Goal: Communication & Community: Connect with others

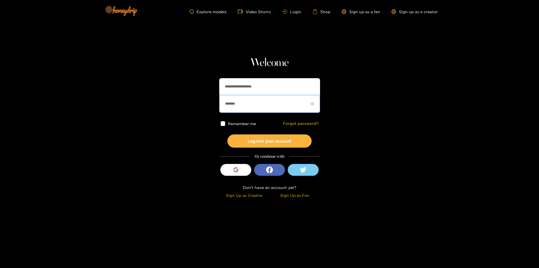
drag, startPoint x: 246, startPoint y: 104, endPoint x: 108, endPoint y: 104, distance: 138.1
click at [111, 104] on section "**********" at bounding box center [269, 100] width 539 height 200
paste input "***"
type input "**********"
drag, startPoint x: 271, startPoint y: 86, endPoint x: 144, endPoint y: 88, distance: 127.2
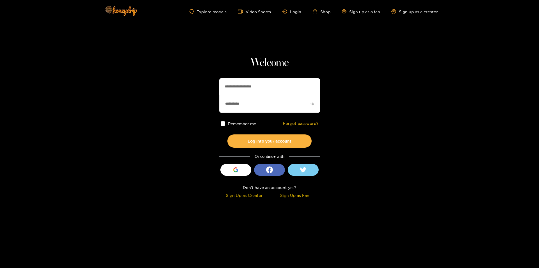
click at [144, 88] on section "**********" at bounding box center [269, 100] width 539 height 200
paste input "text"
type input "**********"
click at [221, 122] on span at bounding box center [223, 123] width 5 height 5
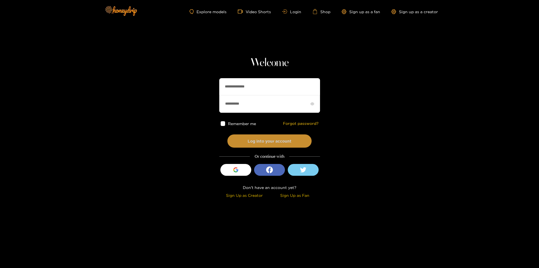
click at [274, 139] on button "Log into your account" at bounding box center [269, 140] width 84 height 13
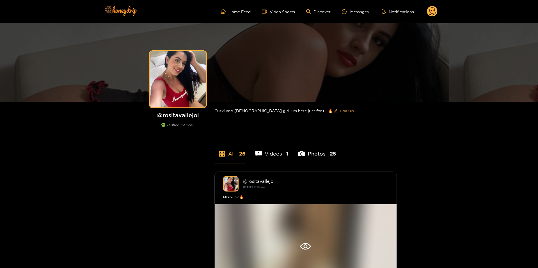
scroll to position [112, 0]
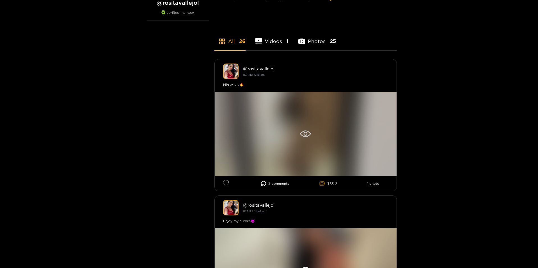
click at [275, 125] on div at bounding box center [306, 134] width 182 height 84
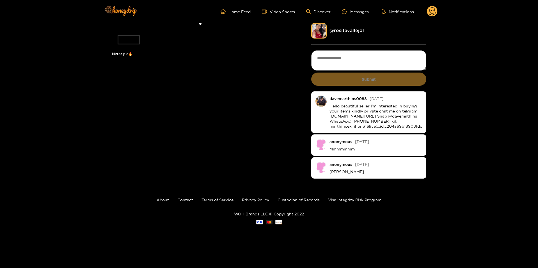
click at [437, 10] on circle at bounding box center [432, 11] width 11 height 11
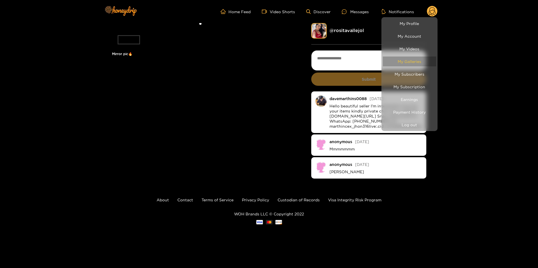
click at [413, 60] on link "My Galleries" at bounding box center [409, 61] width 53 height 10
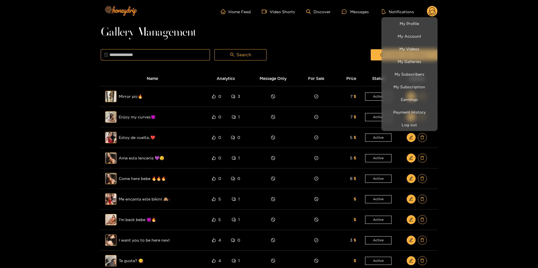
click at [506, 157] on div at bounding box center [269, 134] width 538 height 268
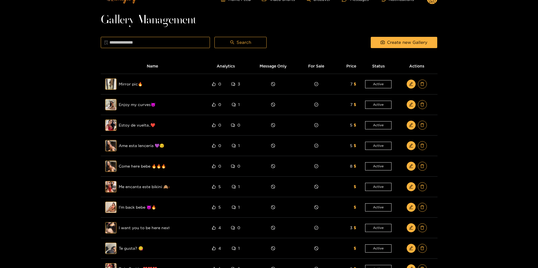
scroll to position [132, 0]
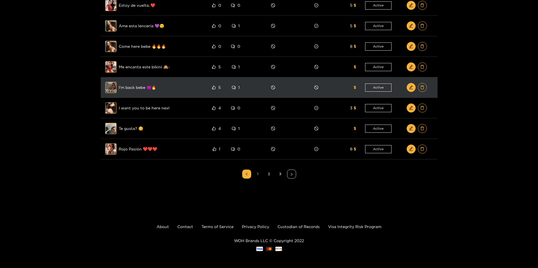
click at [113, 90] on div "Preview" at bounding box center [111, 87] width 20 height 16
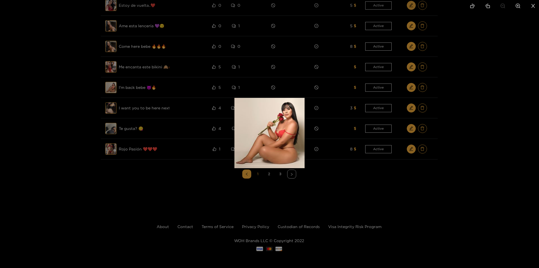
click at [134, 127] on div at bounding box center [269, 134] width 539 height 268
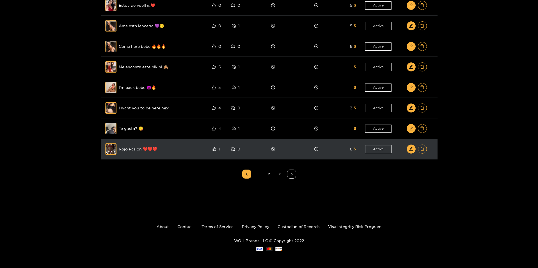
click at [109, 149] on div "Preview" at bounding box center [111, 149] width 20 height 16
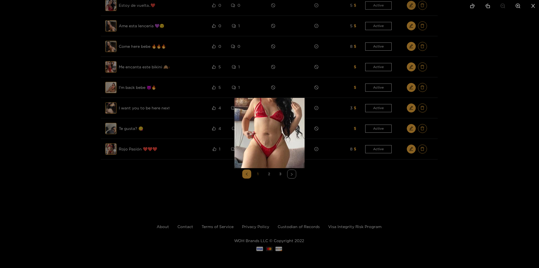
drag, startPoint x: 145, startPoint y: 176, endPoint x: 213, endPoint y: 181, distance: 67.6
click at [145, 177] on div at bounding box center [269, 134] width 539 height 268
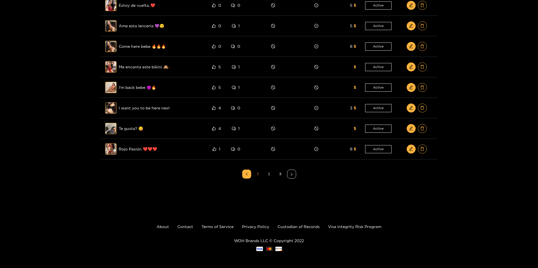
click at [272, 173] on link "2" at bounding box center [269, 174] width 8 height 8
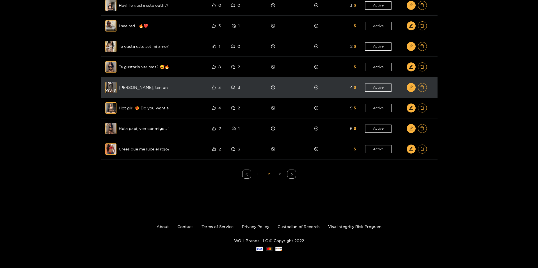
click at [115, 86] on div "Preview" at bounding box center [111, 87] width 20 height 16
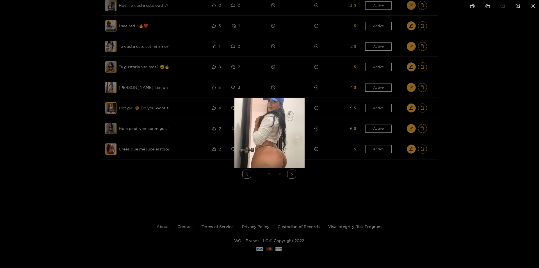
click at [74, 136] on div at bounding box center [269, 134] width 539 height 268
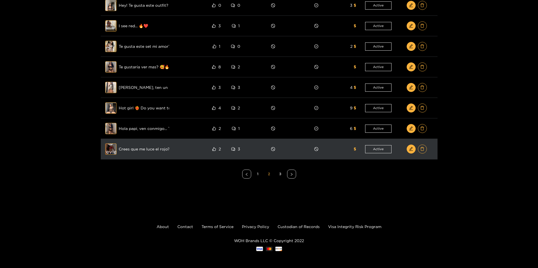
click at [110, 146] on div "Preview" at bounding box center [111, 149] width 20 height 16
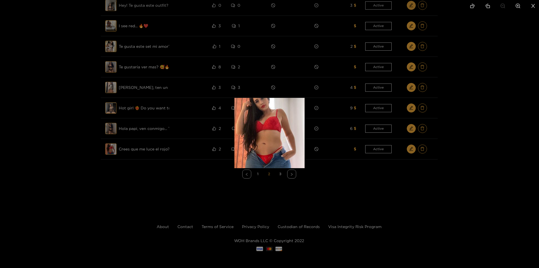
click at [152, 173] on div at bounding box center [269, 134] width 539 height 268
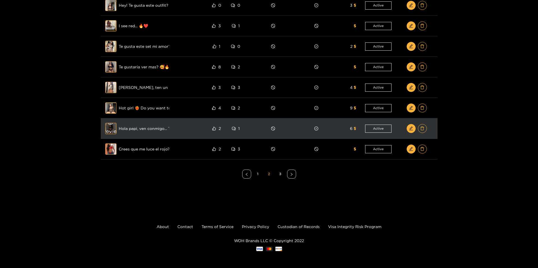
click at [116, 131] on div "Preview" at bounding box center [111, 128] width 20 height 16
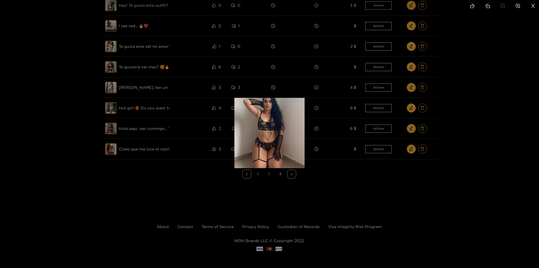
click at [167, 164] on div at bounding box center [269, 134] width 539 height 268
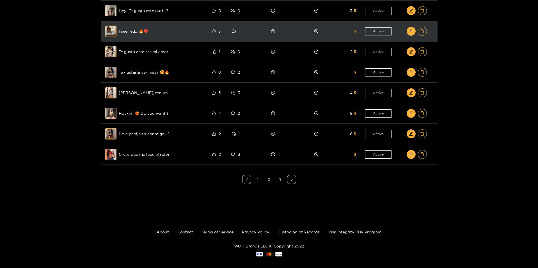
scroll to position [48, 0]
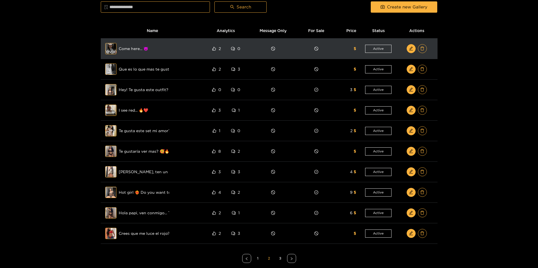
click at [113, 49] on div "Preview" at bounding box center [111, 48] width 20 height 16
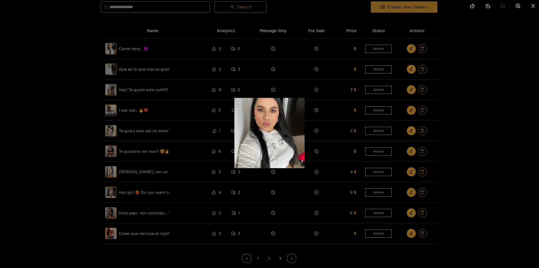
drag, startPoint x: 139, startPoint y: 117, endPoint x: 108, endPoint y: 92, distance: 39.6
click at [138, 116] on div at bounding box center [269, 134] width 539 height 268
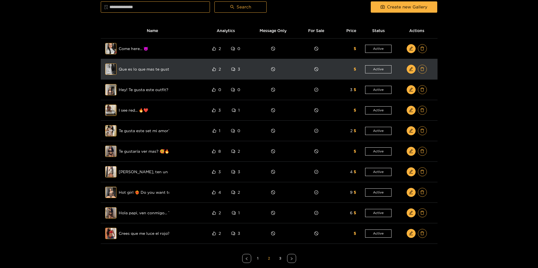
click at [110, 75] on span "Preview" at bounding box center [110, 68] width 11 height 11
click at [110, 69] on div "Preview" at bounding box center [111, 69] width 20 height 16
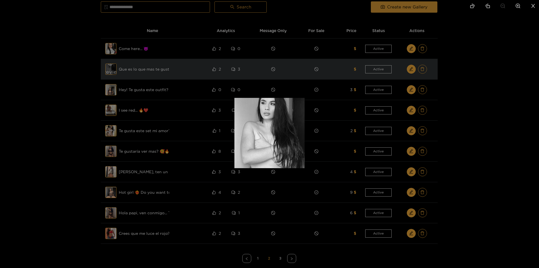
click at [110, 69] on div at bounding box center [269, 134] width 539 height 268
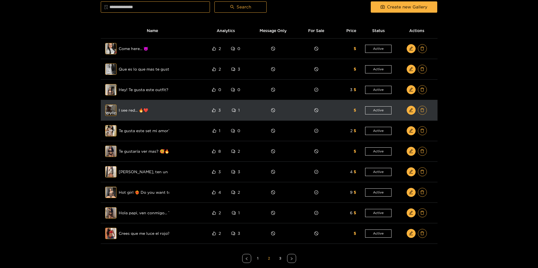
click at [109, 108] on div "Preview" at bounding box center [111, 110] width 20 height 16
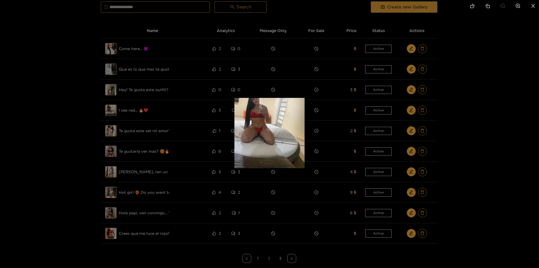
click at [117, 116] on div at bounding box center [269, 134] width 539 height 268
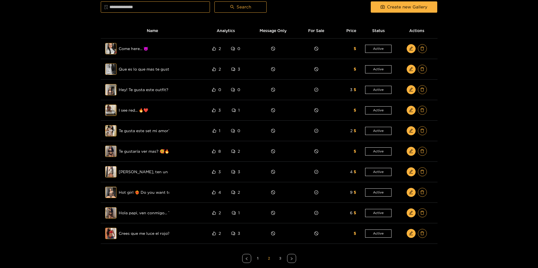
click at [282, 256] on link "3" at bounding box center [280, 258] width 8 height 8
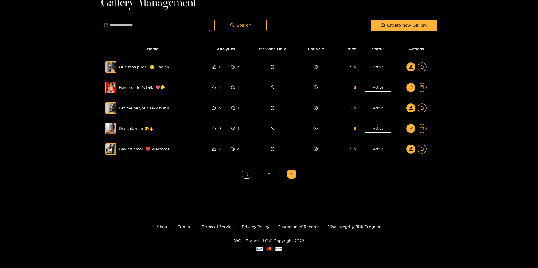
scroll to position [29, 0]
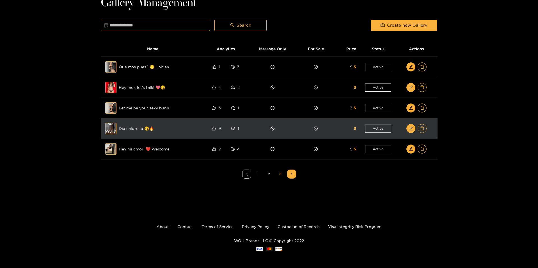
click at [115, 129] on div "Preview" at bounding box center [111, 128] width 20 height 16
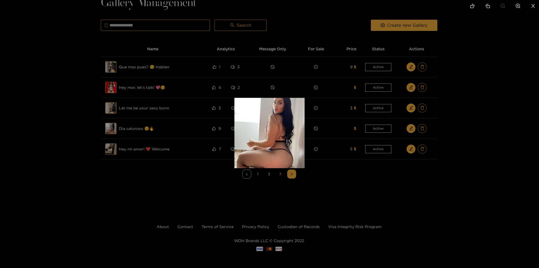
click at [113, 85] on div at bounding box center [269, 134] width 539 height 268
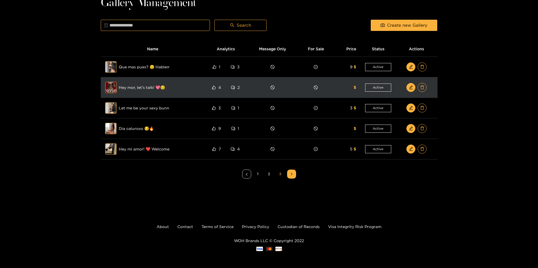
click at [111, 86] on div "Preview" at bounding box center [111, 87] width 20 height 16
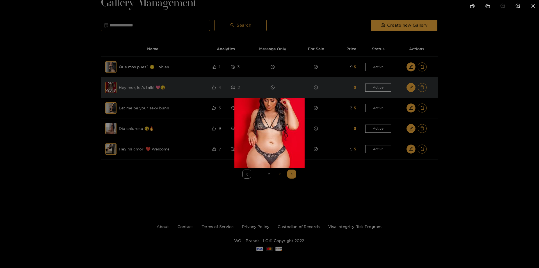
click at [111, 86] on div at bounding box center [269, 134] width 539 height 268
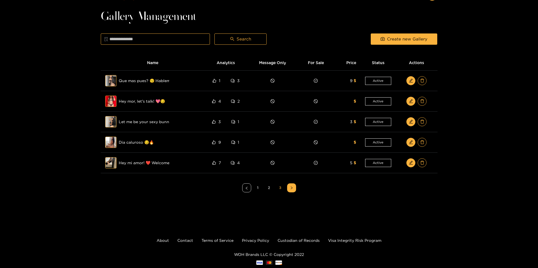
scroll to position [0, 0]
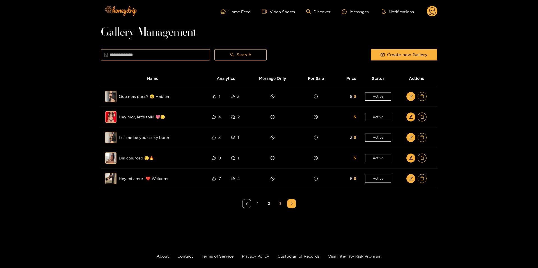
click at [432, 12] on circle at bounding box center [432, 11] width 11 height 11
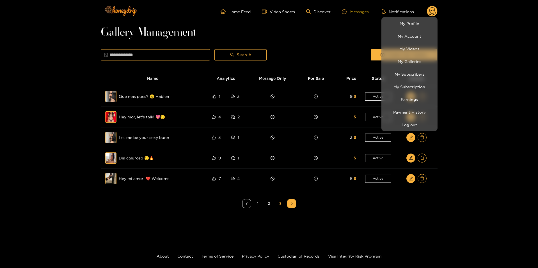
click at [361, 13] on div at bounding box center [269, 134] width 538 height 268
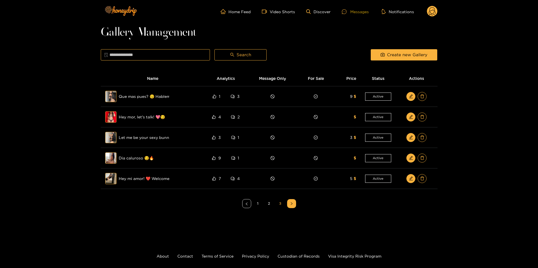
click at [363, 13] on div "Messages" at bounding box center [355, 11] width 27 height 6
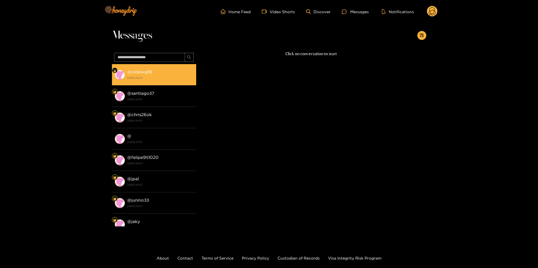
click at [154, 73] on div "@ oldawg88 10 October 2024 09:54" at bounding box center [160, 74] width 66 height 13
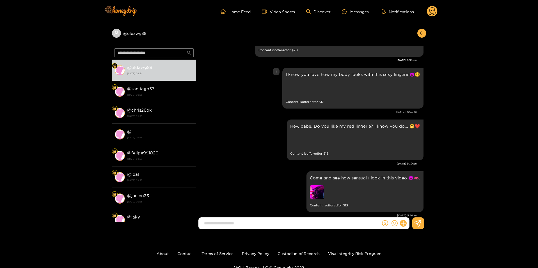
scroll to position [1023, 0]
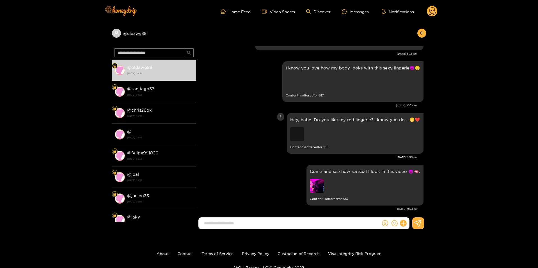
click at [304, 127] on div "Preview" at bounding box center [297, 134] width 14 height 14
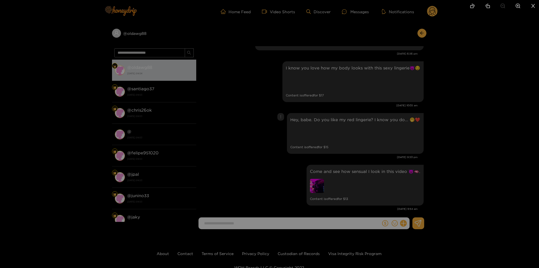
click at [493, 140] on div at bounding box center [269, 134] width 539 height 268
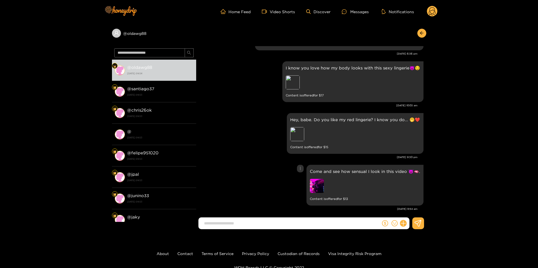
click at [321, 182] on img at bounding box center [317, 186] width 14 height 14
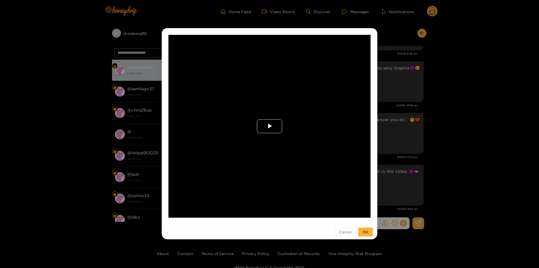
click at [270, 126] on span "Video Player" at bounding box center [270, 126] width 0 height 0
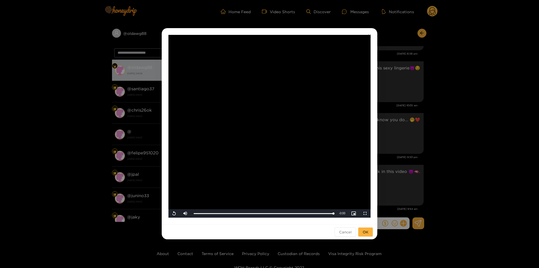
click at [487, 145] on div "**********" at bounding box center [269, 134] width 539 height 268
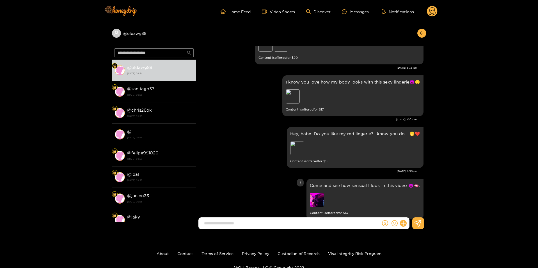
scroll to position [967, 0]
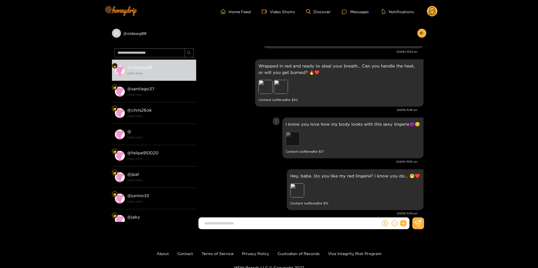
click at [293, 139] on div "Preview" at bounding box center [293, 138] width 14 height 14
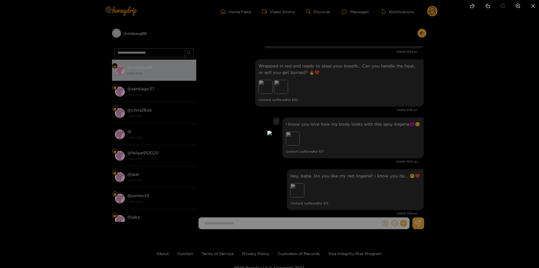
click at [466, 140] on div at bounding box center [269, 134] width 539 height 268
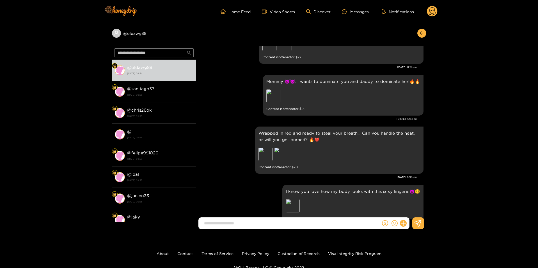
scroll to position [854, 0]
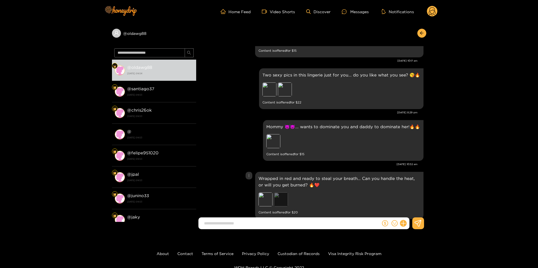
click at [283, 192] on div "Preview" at bounding box center [281, 199] width 14 height 14
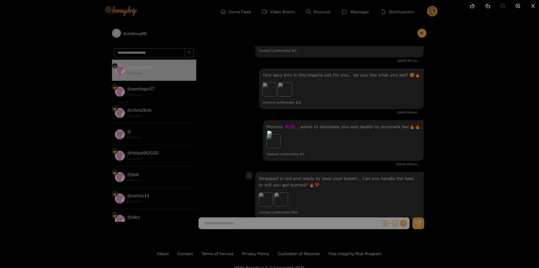
click at [473, 161] on div at bounding box center [269, 134] width 539 height 268
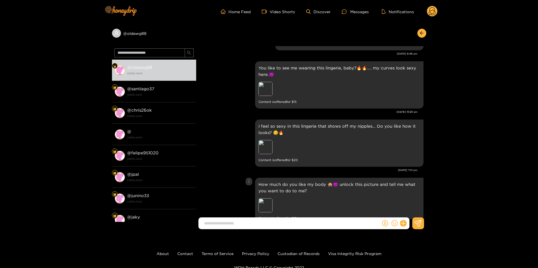
scroll to position [686, 0]
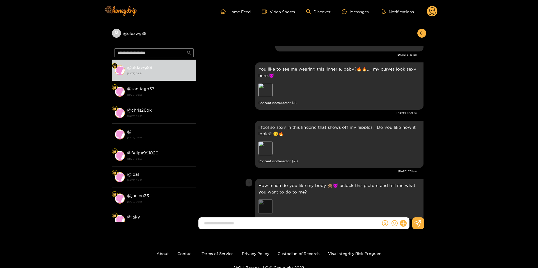
click at [269, 199] on div "Preview" at bounding box center [266, 206] width 14 height 14
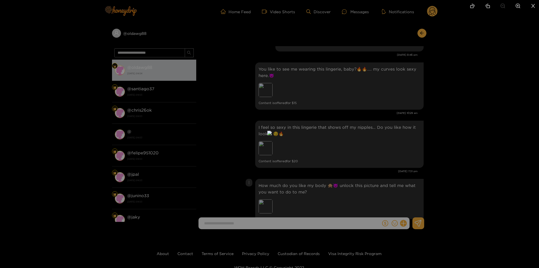
drag, startPoint x: 472, startPoint y: 156, endPoint x: 451, endPoint y: 145, distance: 23.5
click at [472, 156] on div at bounding box center [269, 134] width 539 height 268
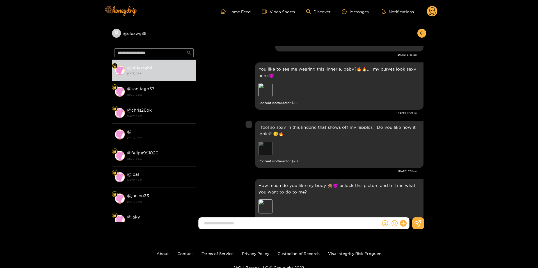
click at [267, 146] on div "Preview" at bounding box center [266, 148] width 14 height 14
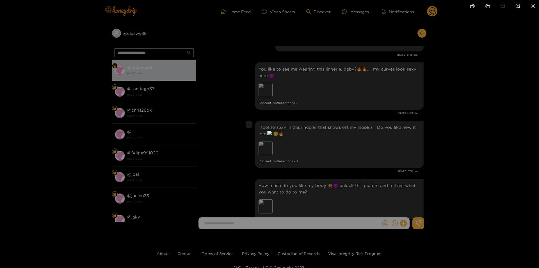
click at [461, 127] on div at bounding box center [269, 134] width 539 height 268
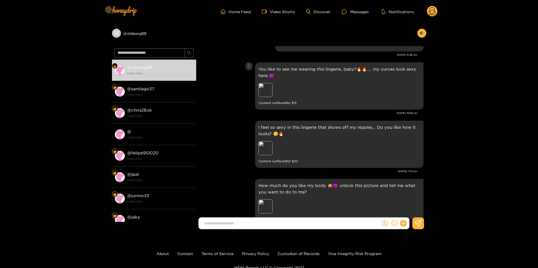
click at [268, 92] on div "Preview" at bounding box center [298, 90] width 79 height 15
click at [268, 88] on div "Preview" at bounding box center [266, 90] width 14 height 14
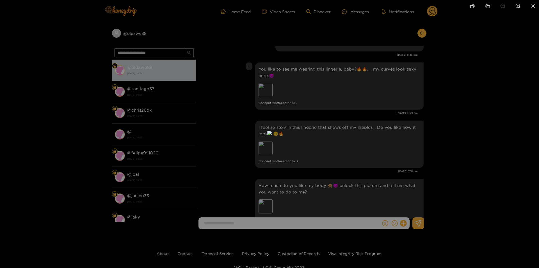
click at [535, 7] on icon "close" at bounding box center [533, 5] width 5 height 5
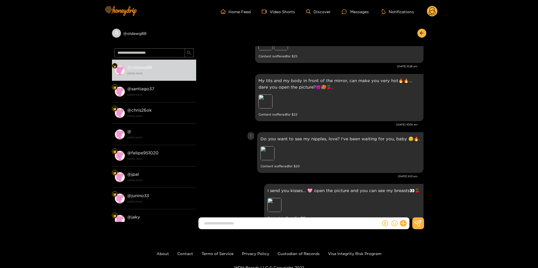
scroll to position [377, 0]
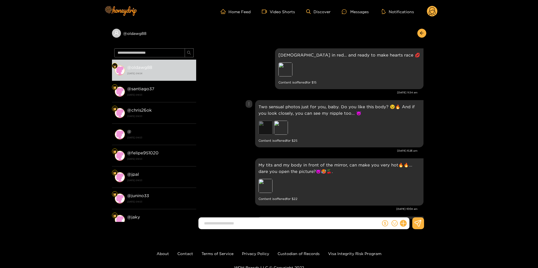
click at [266, 124] on div "Preview" at bounding box center [266, 127] width 14 height 14
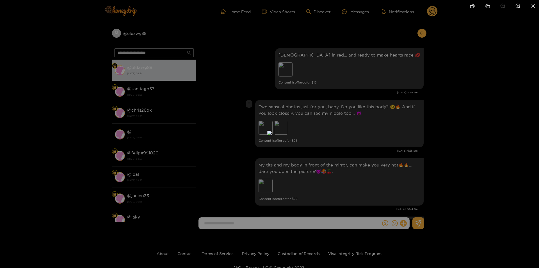
click at [474, 120] on div at bounding box center [269, 134] width 539 height 268
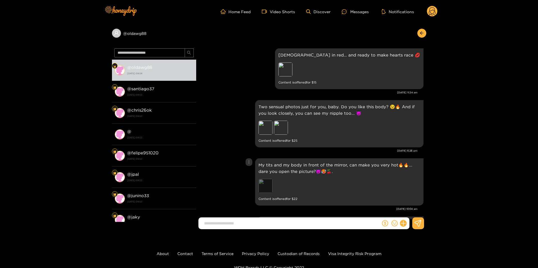
click at [264, 179] on div "Preview" at bounding box center [266, 186] width 14 height 14
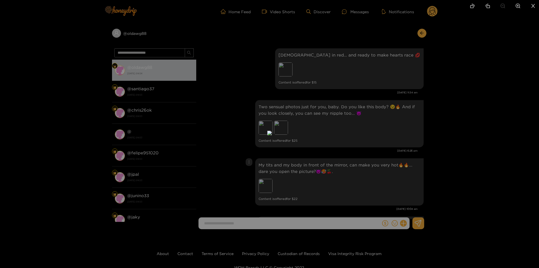
click at [448, 147] on div at bounding box center [269, 134] width 539 height 268
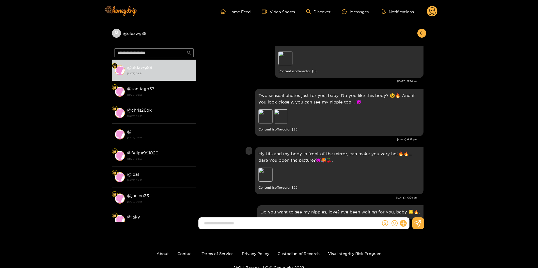
scroll to position [265, 0]
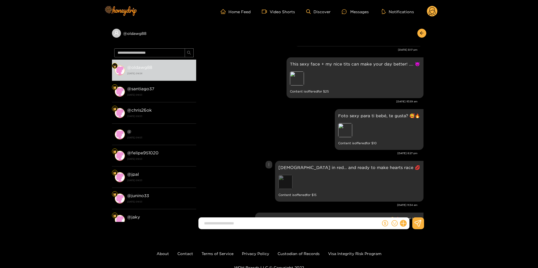
click at [293, 181] on div "Preview" at bounding box center [286, 182] width 14 height 14
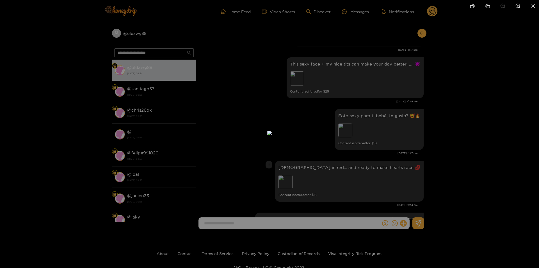
click at [482, 151] on div at bounding box center [269, 134] width 539 height 268
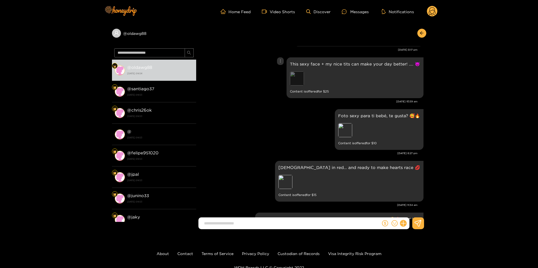
click at [302, 72] on div "Preview" at bounding box center [297, 78] width 14 height 14
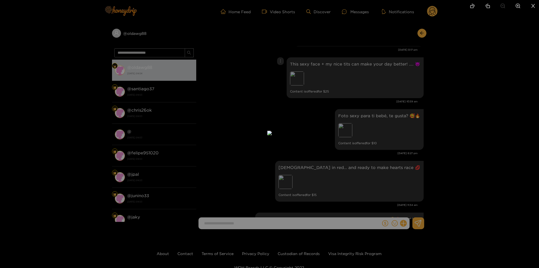
click at [473, 111] on div at bounding box center [269, 134] width 539 height 268
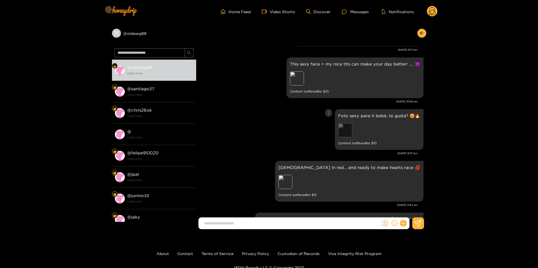
click at [348, 125] on div "Preview" at bounding box center [345, 130] width 14 height 14
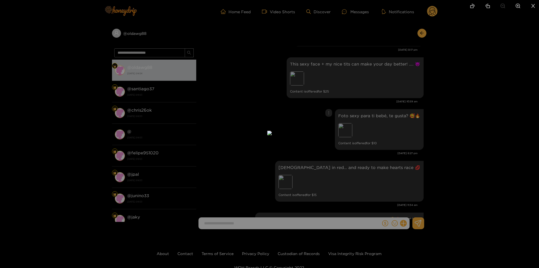
click at [491, 130] on div at bounding box center [269, 134] width 539 height 268
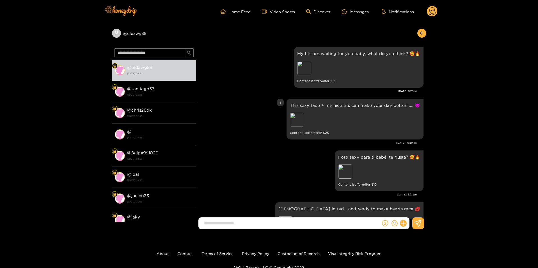
scroll to position [181, 0]
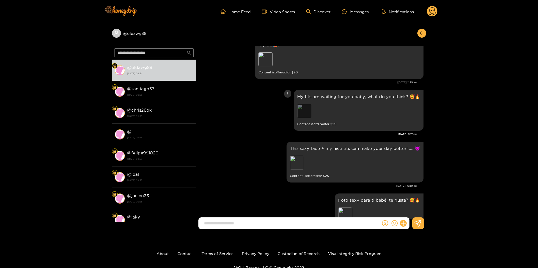
click at [306, 105] on div "Preview" at bounding box center [304, 111] width 14 height 14
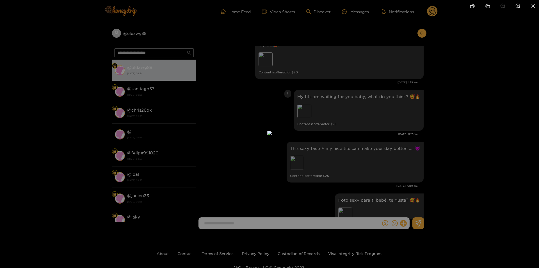
click at [474, 106] on div at bounding box center [269, 134] width 539 height 268
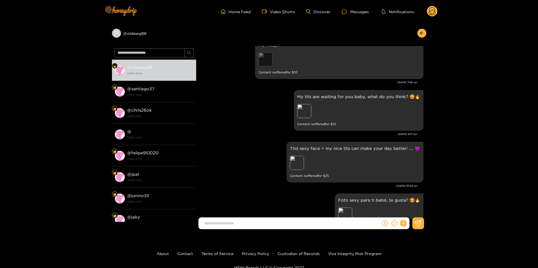
click at [265, 53] on div "Preview" at bounding box center [266, 59] width 14 height 14
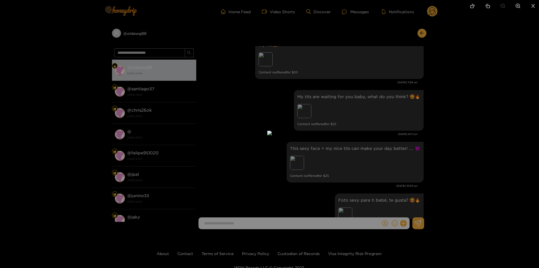
click at [455, 117] on div at bounding box center [269, 134] width 539 height 268
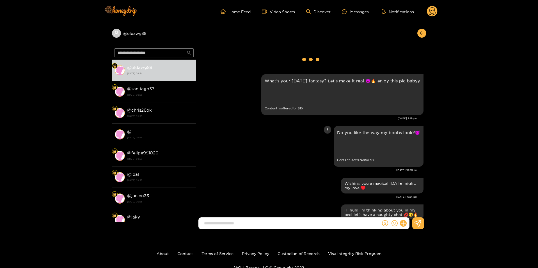
scroll to position [0, 0]
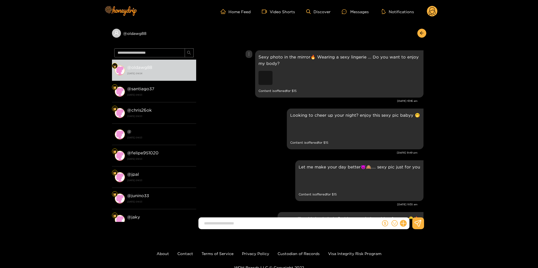
click at [269, 78] on div "Preview" at bounding box center [266, 78] width 14 height 14
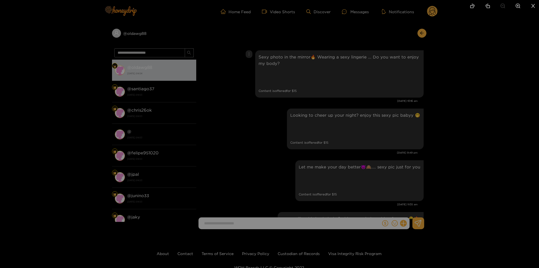
click at [270, 133] on img at bounding box center [270, 133] width 0 height 0
click at [502, 133] on div at bounding box center [269, 134] width 539 height 268
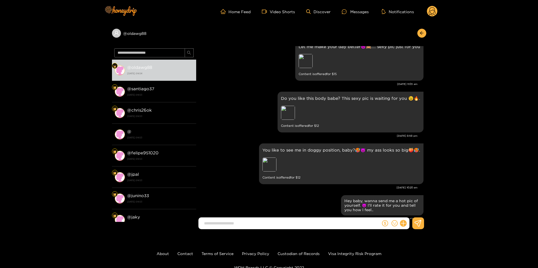
scroll to position [168, 0]
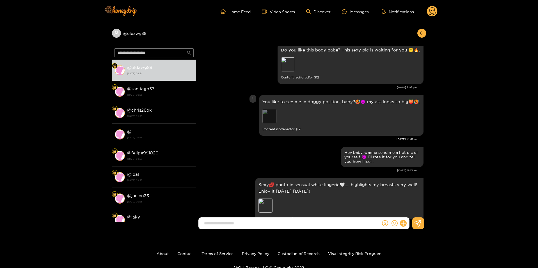
click at [272, 122] on div "Preview" at bounding box center [270, 116] width 14 height 14
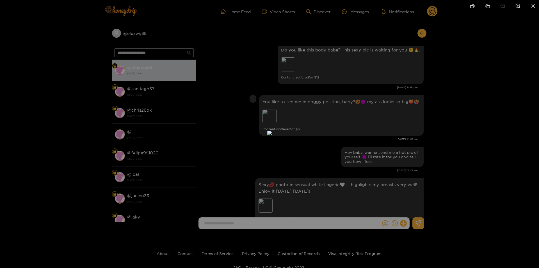
drag, startPoint x: 436, startPoint y: 124, endPoint x: 478, endPoint y: 129, distance: 42.1
click at [437, 124] on div at bounding box center [269, 134] width 539 height 268
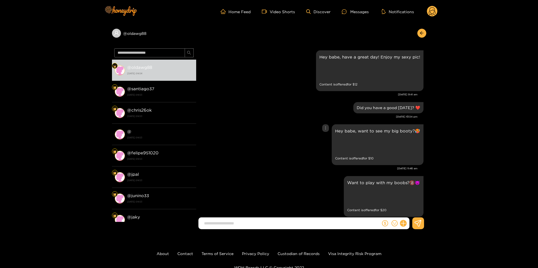
scroll to position [56, 0]
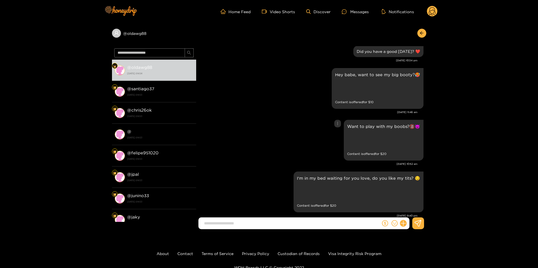
click at [346, 142] on div "Want to play with my boobs?🔞😈 Preview Content is offered for $ 20" at bounding box center [384, 140] width 80 height 41
click at [351, 142] on div "Preview" at bounding box center [354, 141] width 14 height 14
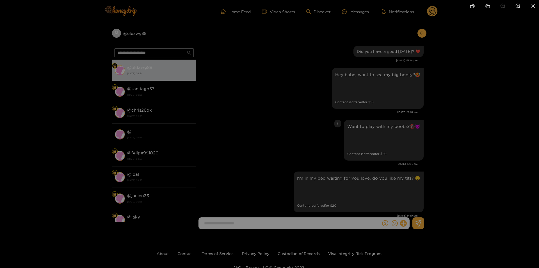
click at [483, 130] on div at bounding box center [269, 134] width 539 height 268
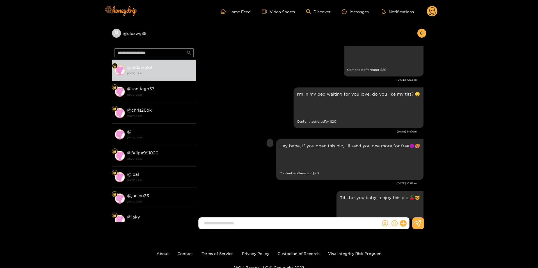
scroll to position [197, 0]
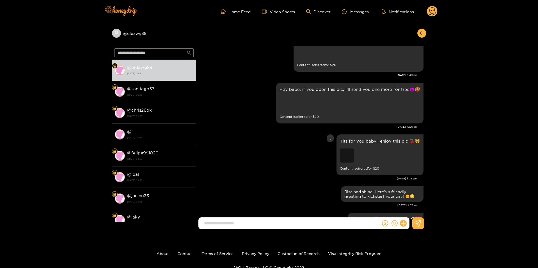
click at [345, 157] on div "Preview" at bounding box center [347, 155] width 14 height 14
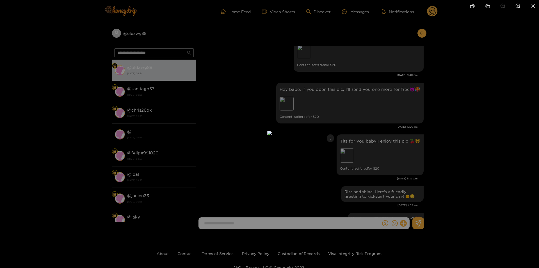
click at [476, 143] on div at bounding box center [269, 134] width 539 height 268
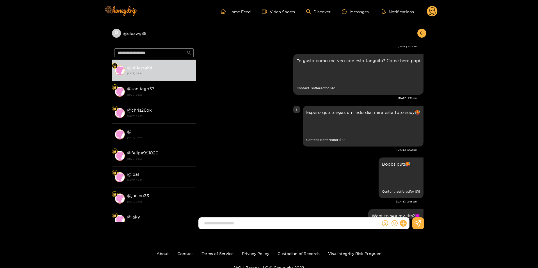
scroll to position [337, 0]
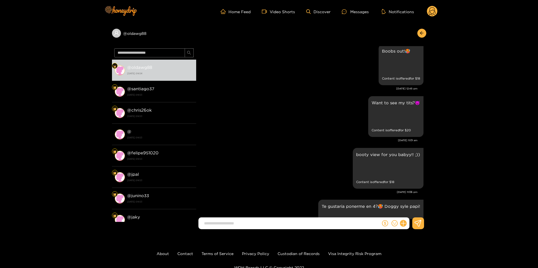
click at [433, 15] on circle at bounding box center [432, 11] width 11 height 11
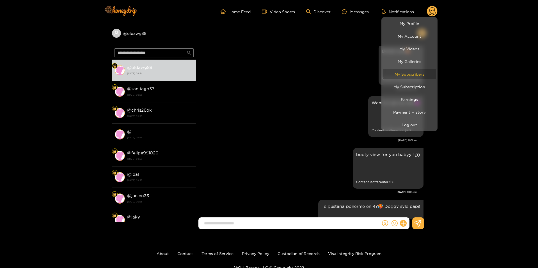
click at [408, 75] on link "My Subscribers" at bounding box center [409, 74] width 53 height 10
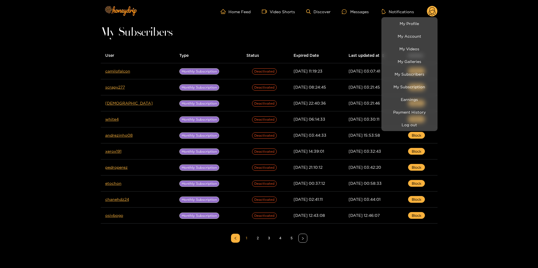
click at [507, 83] on div at bounding box center [269, 134] width 538 height 268
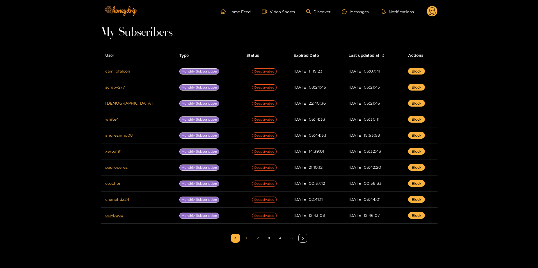
click at [256, 241] on link "2" at bounding box center [258, 238] width 8 height 8
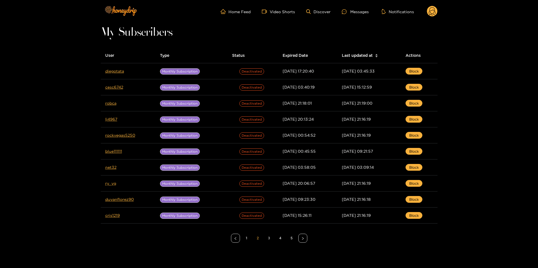
click at [268, 240] on link "3" at bounding box center [269, 238] width 8 height 8
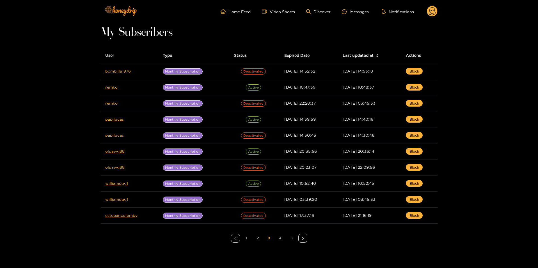
click at [281, 238] on link "4" at bounding box center [280, 238] width 8 height 8
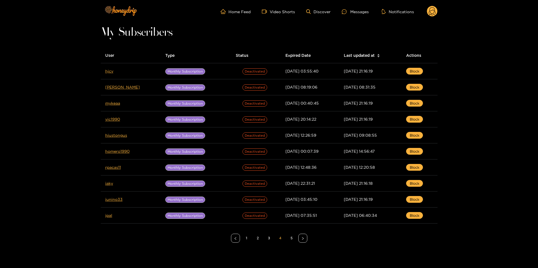
click at [435, 7] on icon at bounding box center [432, 11] width 11 height 11
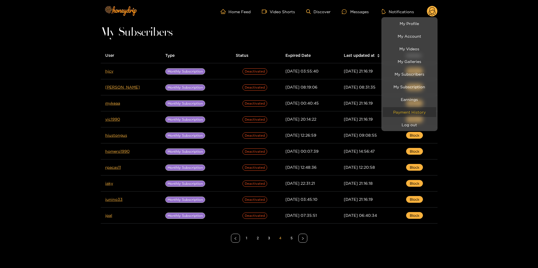
click at [417, 111] on link "Payment History" at bounding box center [409, 112] width 53 height 10
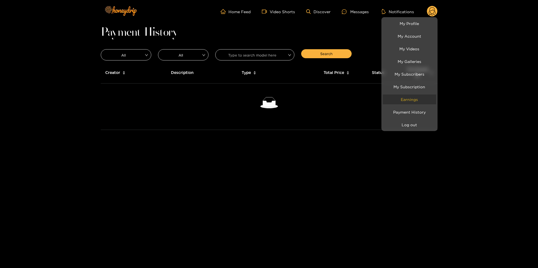
click at [418, 101] on link "Earnings" at bounding box center [409, 99] width 53 height 10
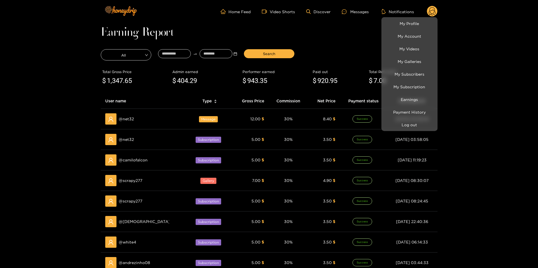
click at [490, 107] on div at bounding box center [269, 134] width 538 height 268
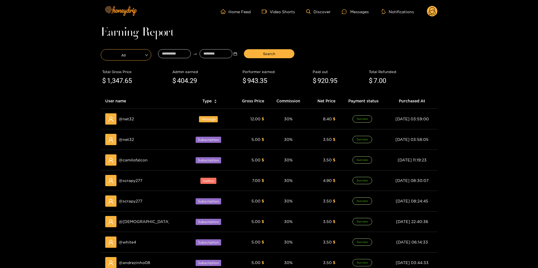
click at [136, 53] on span "All" at bounding box center [126, 55] width 50 height 8
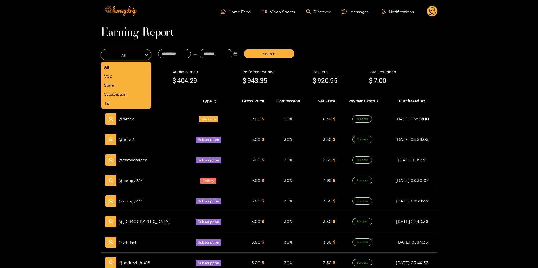
click at [113, 84] on div "Store" at bounding box center [126, 85] width 44 height 6
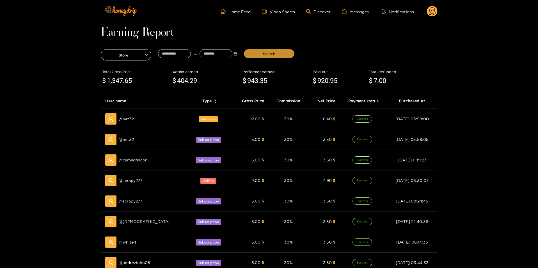
click at [266, 53] on span "Search" at bounding box center [269, 54] width 12 height 6
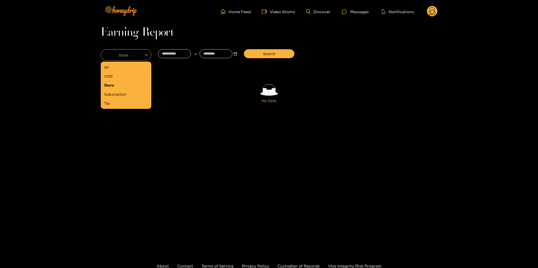
click at [129, 56] on span "Store" at bounding box center [126, 55] width 50 height 8
click at [111, 102] on div "Tip" at bounding box center [126, 103] width 44 height 6
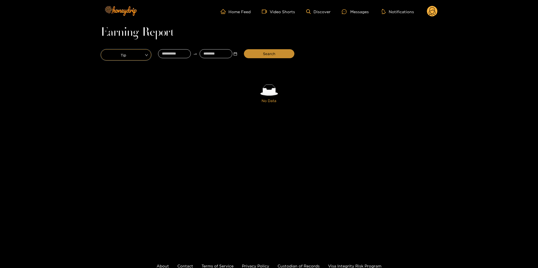
click at [266, 53] on span "Search" at bounding box center [269, 54] width 12 height 6
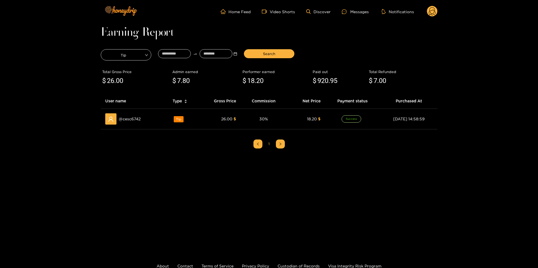
click at [430, 15] on icon at bounding box center [432, 12] width 7 height 10
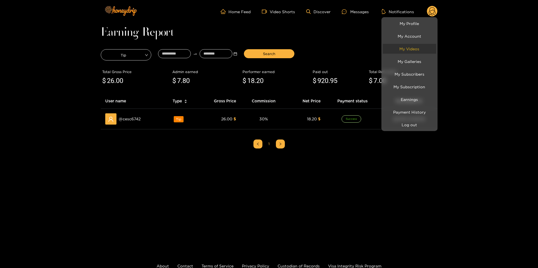
click at [414, 50] on link "My Videos" at bounding box center [409, 49] width 53 height 10
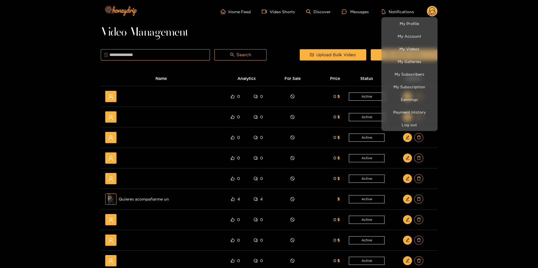
click at [497, 78] on div at bounding box center [269, 134] width 538 height 268
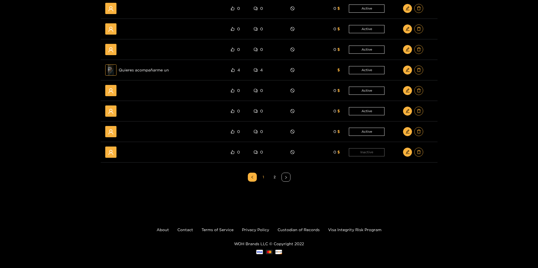
scroll to position [132, 0]
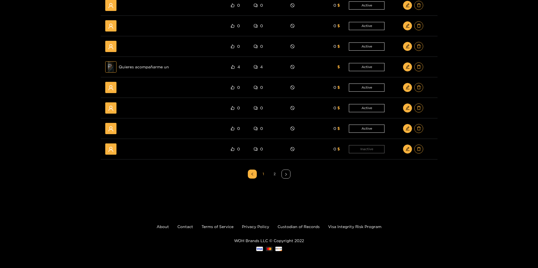
click at [276, 175] on link "2" at bounding box center [275, 174] width 8 height 8
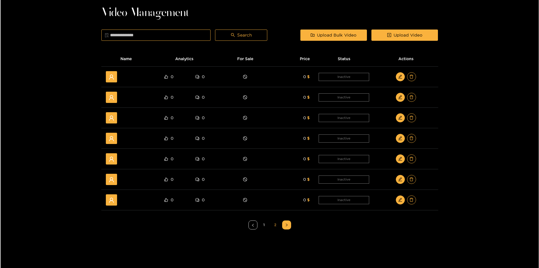
scroll to position [14, 0]
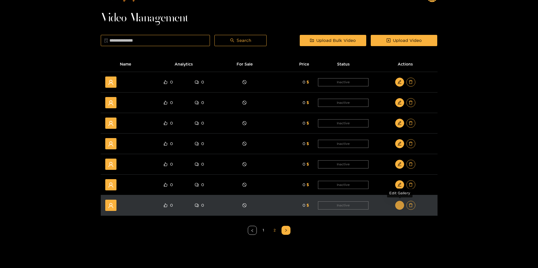
click at [401, 207] on span "edit" at bounding box center [400, 205] width 4 height 5
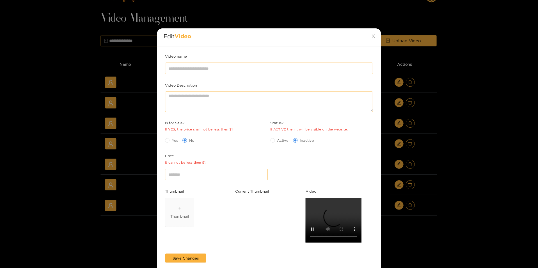
scroll to position [0, 0]
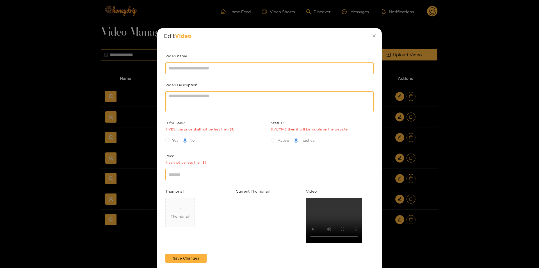
click at [459, 209] on div "Edit Video Video name Video Description Is for Sale? If YES, the price shall no…" at bounding box center [269, 134] width 539 height 268
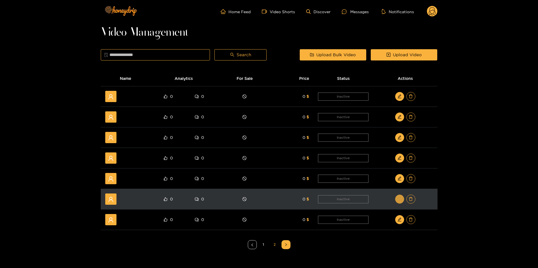
click at [399, 203] on button "button" at bounding box center [399, 198] width 9 height 9
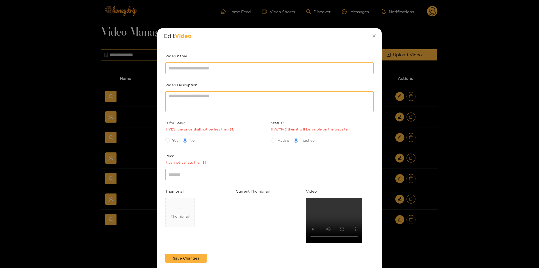
click at [464, 187] on div "Edit Video Video name Video Description Is for Sale? If YES, the price shall no…" at bounding box center [269, 134] width 539 height 268
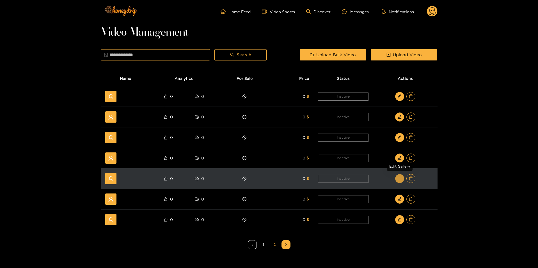
click at [398, 178] on icon "edit" at bounding box center [400, 178] width 4 height 4
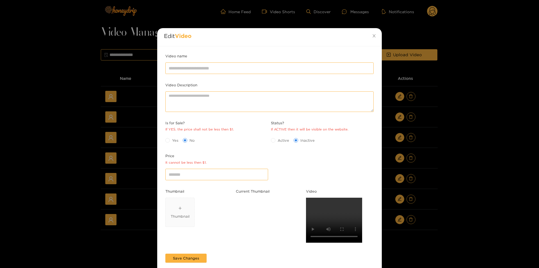
click at [465, 205] on div "Edit Video Video name Video Description Is for Sale? If YES, the price shall no…" at bounding box center [269, 134] width 539 height 268
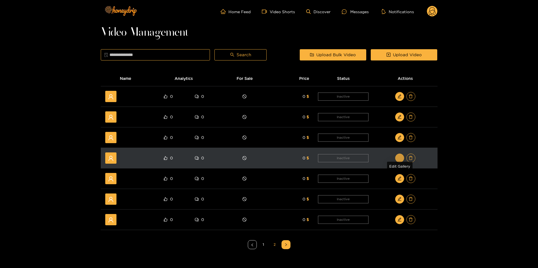
click at [399, 160] on span "edit" at bounding box center [400, 158] width 4 height 5
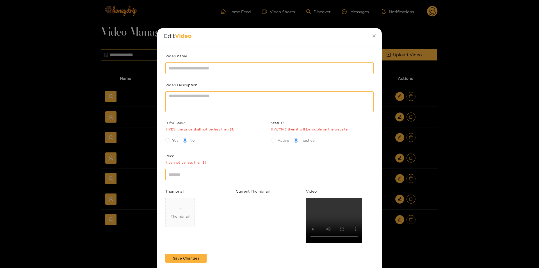
click at [456, 219] on div "Edit Video Video name Video Description Is for Sale? If YES, the price shall no…" at bounding box center [269, 134] width 539 height 268
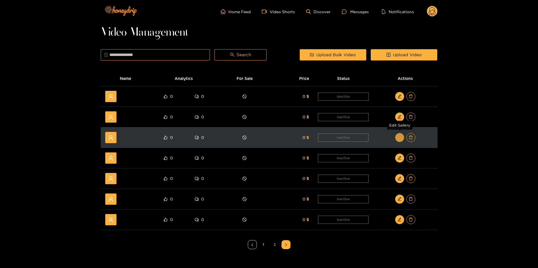
click at [399, 136] on icon "edit" at bounding box center [400, 137] width 4 height 4
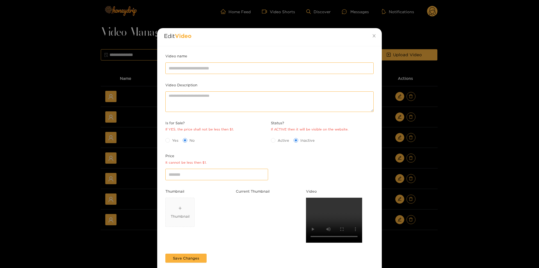
click at [448, 197] on div "Edit Video Video name Video Description Is for Sale? If YES, the price shall no…" at bounding box center [269, 134] width 539 height 268
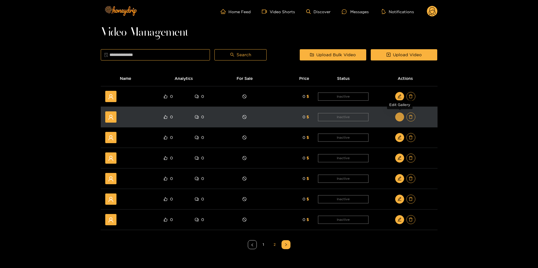
click at [400, 114] on button "button" at bounding box center [399, 116] width 9 height 9
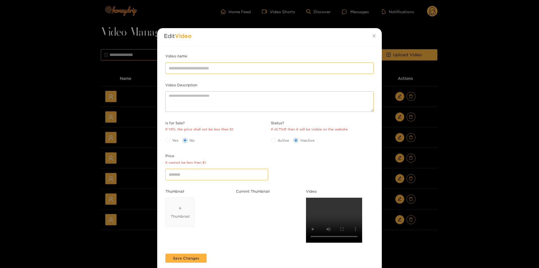
click at [481, 196] on div "Edit Video Video name Video Description Is for Sale? If YES, the price shall no…" at bounding box center [269, 134] width 539 height 268
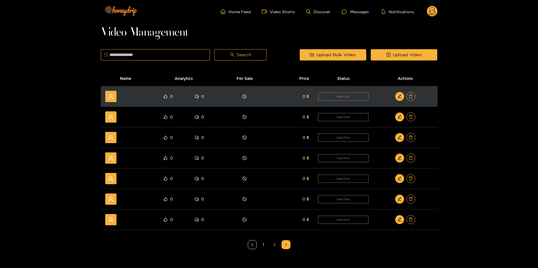
click at [393, 97] on div at bounding box center [405, 96] width 55 height 9
click at [400, 97] on icon "edit" at bounding box center [400, 96] width 4 height 4
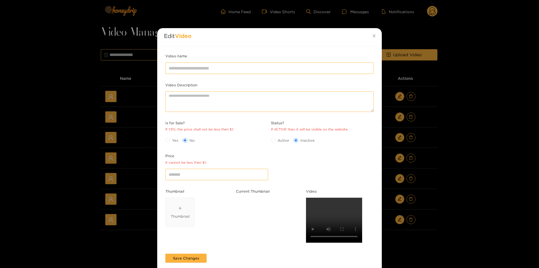
click at [479, 167] on div "Edit Video Video name Video Description Is for Sale? If YES, the price shall no…" at bounding box center [269, 134] width 539 height 268
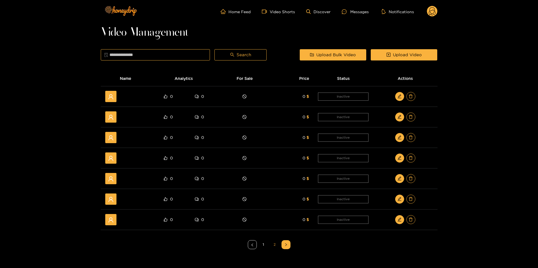
click at [272, 243] on link "2" at bounding box center [275, 244] width 8 height 8
click at [264, 243] on link "1" at bounding box center [263, 244] width 8 height 8
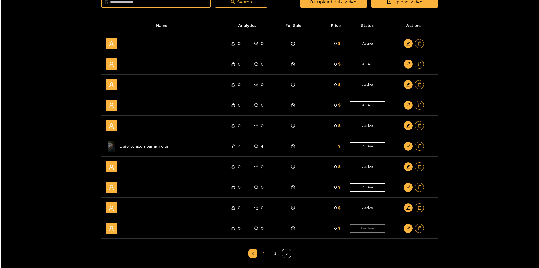
scroll to position [84, 0]
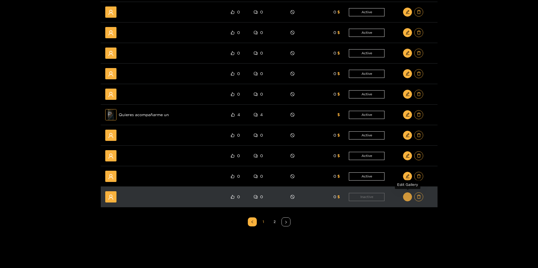
click at [407, 199] on span "edit" at bounding box center [408, 196] width 4 height 5
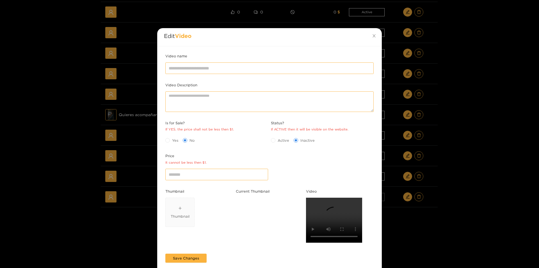
click at [481, 227] on div "Edit Video Video name Video Description Is for Sale? If YES, the price shall no…" at bounding box center [269, 134] width 539 height 268
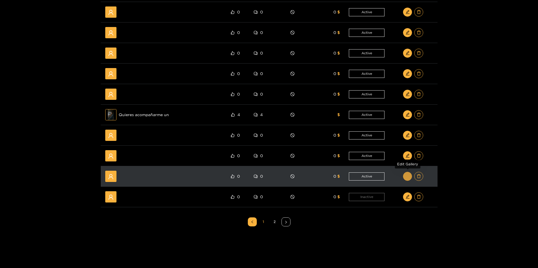
click at [409, 175] on icon "edit" at bounding box center [408, 176] width 4 height 4
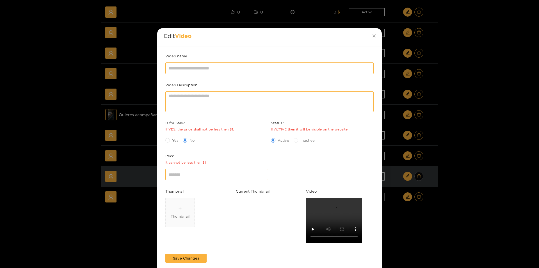
drag, startPoint x: 489, startPoint y: 193, endPoint x: 415, endPoint y: 175, distance: 76.5
click at [489, 194] on div "Edit Video Video name Video Description Is for Sale? If YES, the price shall no…" at bounding box center [269, 134] width 539 height 268
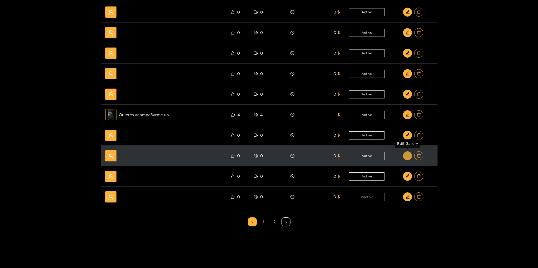
click at [411, 155] on button "button" at bounding box center [407, 155] width 9 height 9
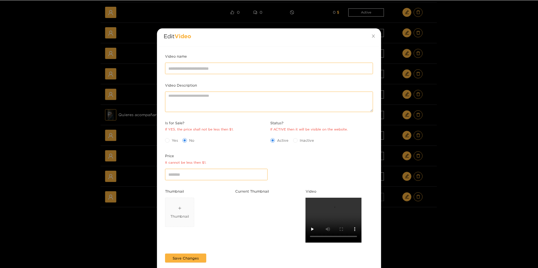
scroll to position [0, 0]
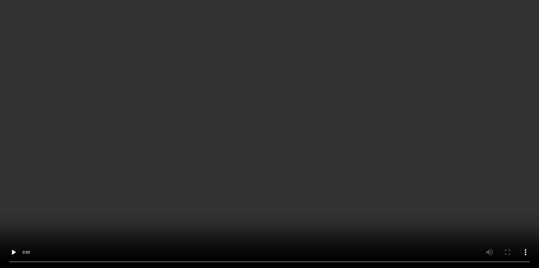
click at [523, 206] on div "Edit Video Video name Video Description Is for Sale? If YES, the price shall no…" at bounding box center [269, 134] width 539 height 268
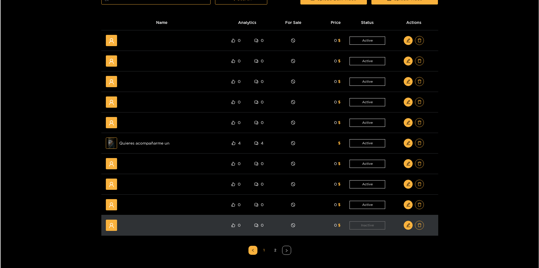
scroll to position [56, 0]
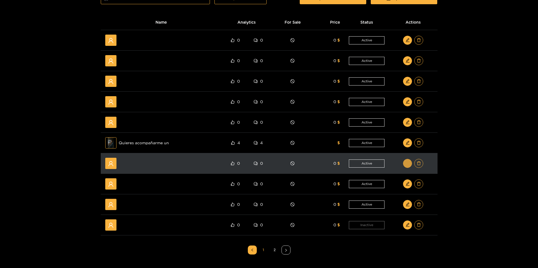
click at [406, 161] on icon "edit" at bounding box center [408, 163] width 4 height 4
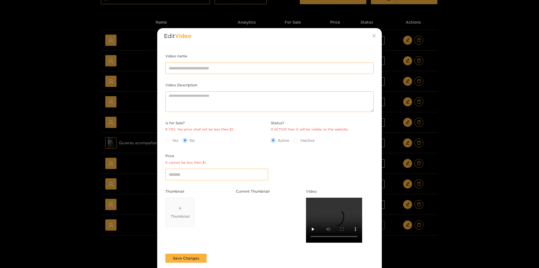
click at [493, 166] on div "Edit Video Video name Video Description Is for Sale? If YES, the price shall no…" at bounding box center [269, 134] width 539 height 268
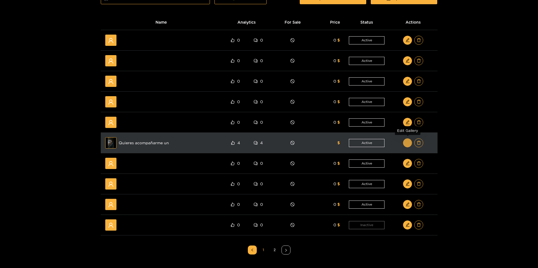
click at [408, 143] on icon "edit" at bounding box center [408, 142] width 4 height 4
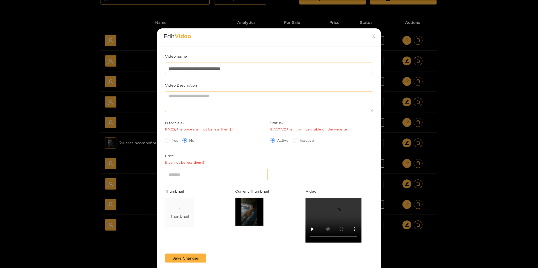
scroll to position [0, 0]
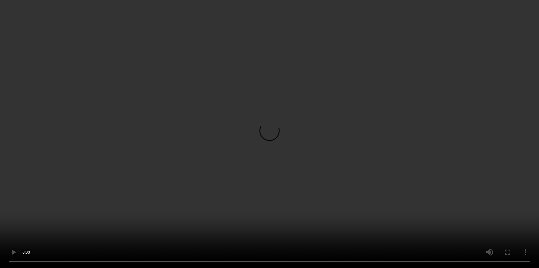
click at [510, 222] on div "**********" at bounding box center [269, 134] width 539 height 268
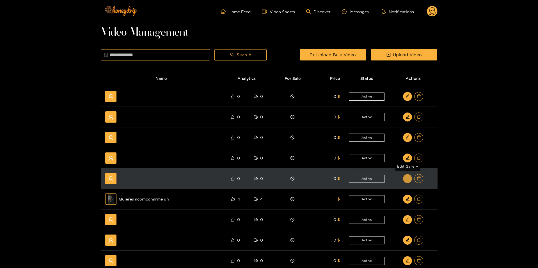
click at [412, 177] on button "button" at bounding box center [407, 178] width 9 height 9
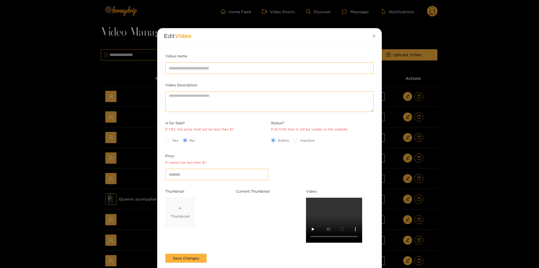
click at [470, 180] on div "Edit Video Video name Video Description Is for Sale? If YES, the price shall no…" at bounding box center [269, 134] width 539 height 268
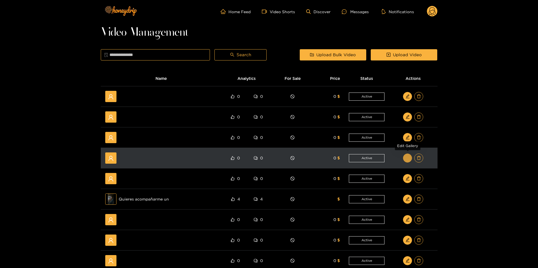
click at [408, 159] on icon "edit" at bounding box center [408, 158] width 4 height 4
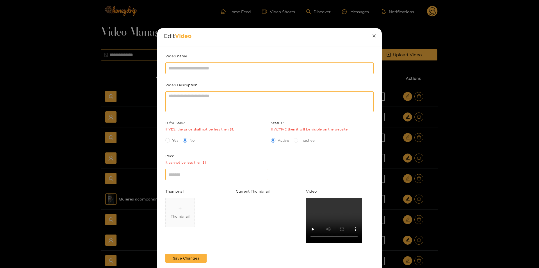
click at [370, 33] on span "Close" at bounding box center [374, 36] width 16 height 16
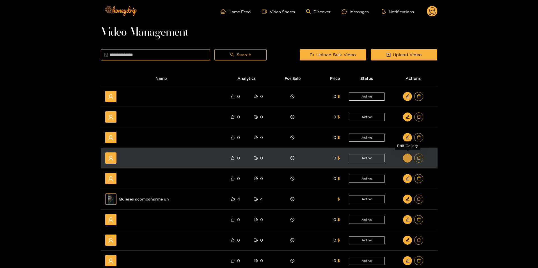
click at [410, 157] on button "button" at bounding box center [407, 157] width 9 height 9
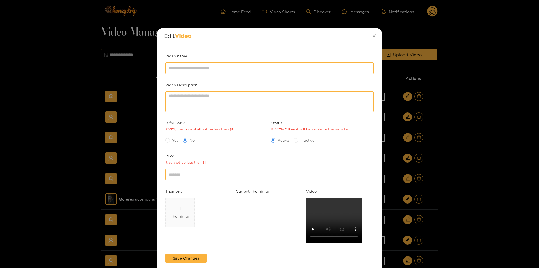
click at [440, 155] on div "Edit Video Video name Video Description Is for Sale? If YES, the price shall no…" at bounding box center [269, 134] width 539 height 268
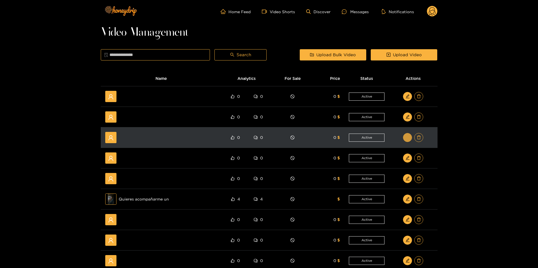
click at [406, 136] on icon "edit" at bounding box center [408, 137] width 4 height 4
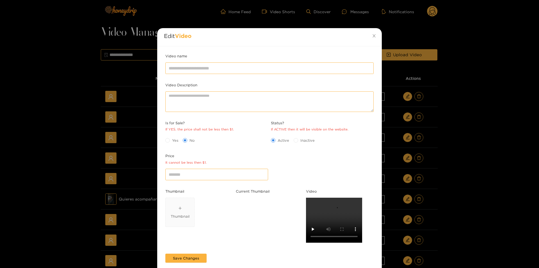
click at [467, 140] on div "Edit Video Video name Video Description Is for Sale? If YES, the price shall no…" at bounding box center [269, 134] width 539 height 268
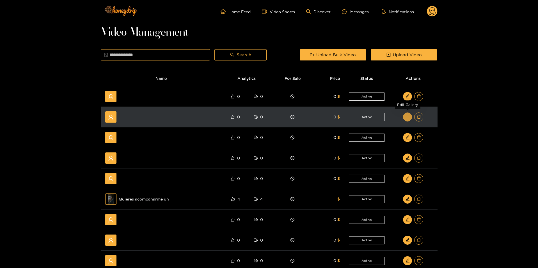
click at [410, 117] on button "button" at bounding box center [407, 116] width 9 height 9
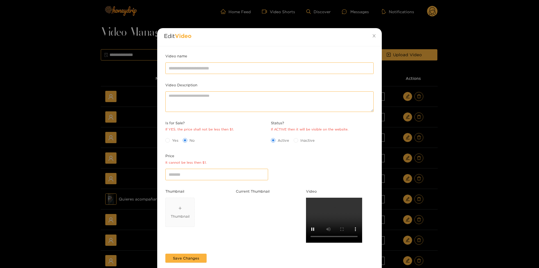
click at [498, 191] on div "Edit Video Video name Video Description Is for Sale? If YES, the price shall no…" at bounding box center [269, 134] width 539 height 268
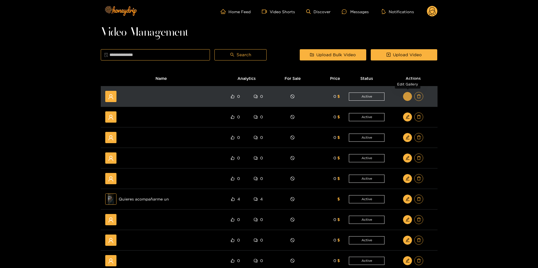
click at [412, 95] on button "button" at bounding box center [407, 96] width 9 height 9
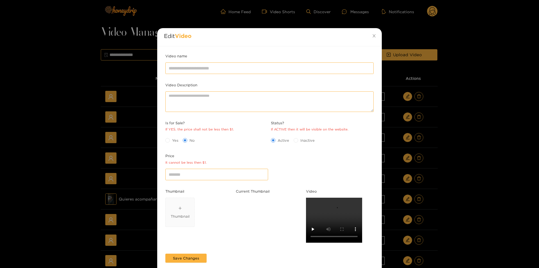
click at [483, 183] on div "Edit Video Video name Video Description Is for Sale? If YES, the price shall no…" at bounding box center [269, 134] width 539 height 268
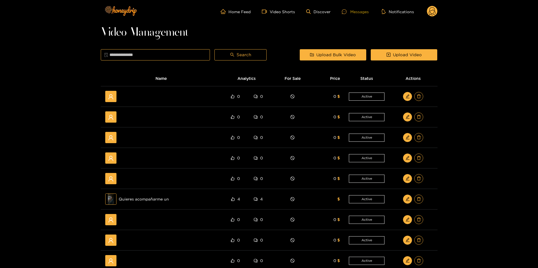
click at [362, 8] on div "Messages" at bounding box center [355, 11] width 27 height 6
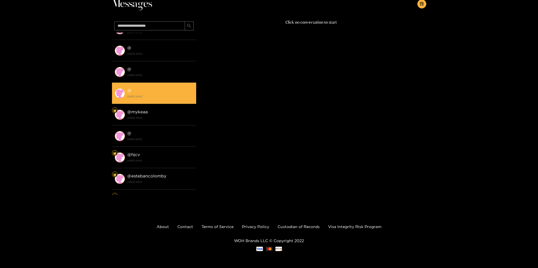
scroll to position [281, 0]
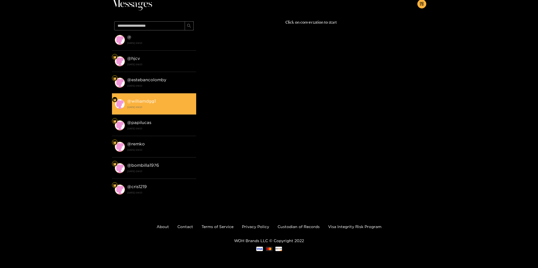
click at [137, 109] on strong "10 October 2024 09:53" at bounding box center [160, 106] width 66 height 5
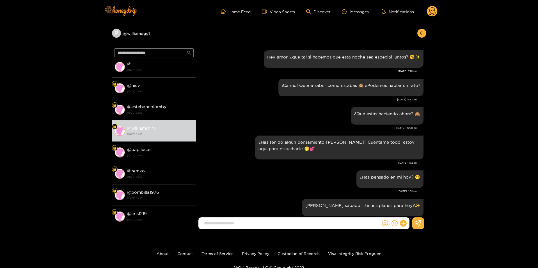
scroll to position [1048, 0]
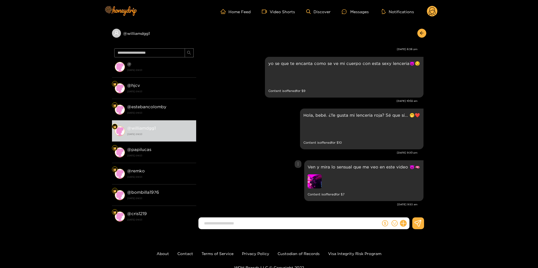
click at [327, 179] on div at bounding box center [347, 181] width 79 height 15
click at [322, 183] on img at bounding box center [315, 181] width 14 height 14
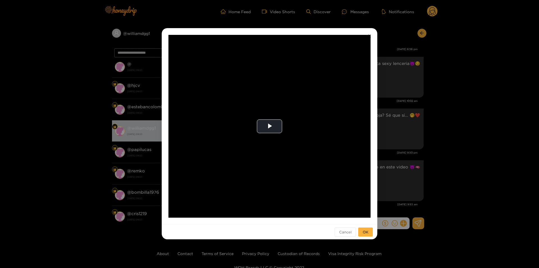
click at [443, 129] on div "**********" at bounding box center [269, 134] width 539 height 268
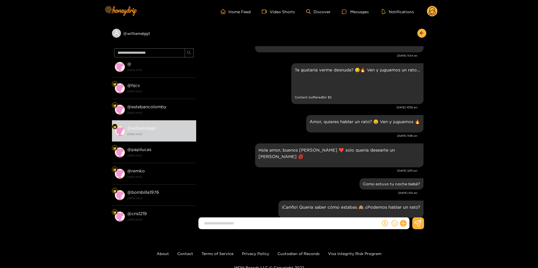
scroll to position [0, 0]
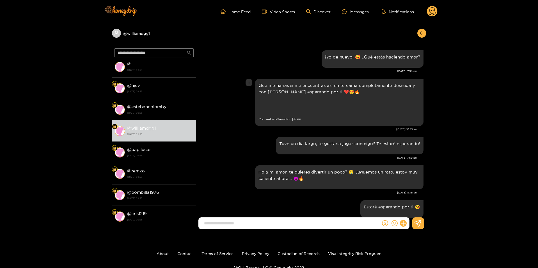
click at [277, 102] on div "Preview" at bounding box center [298, 106] width 79 height 15
click at [270, 104] on div "Preview" at bounding box center [266, 106] width 14 height 14
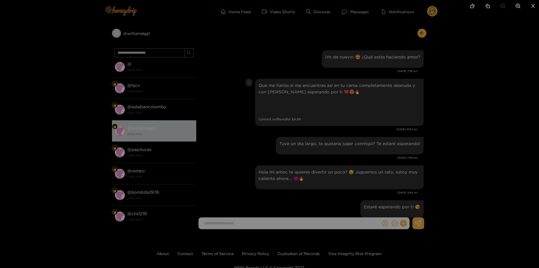
click at [470, 109] on div at bounding box center [269, 134] width 539 height 268
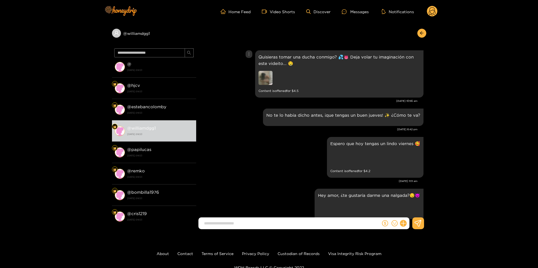
click at [267, 78] on img at bounding box center [266, 78] width 14 height 14
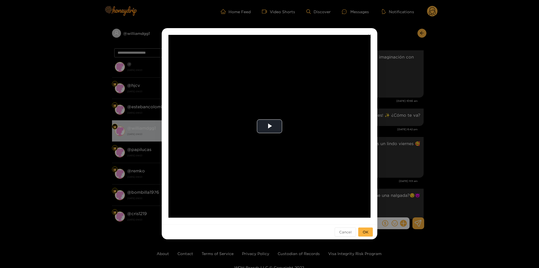
click at [421, 131] on div "**********" at bounding box center [269, 134] width 539 height 268
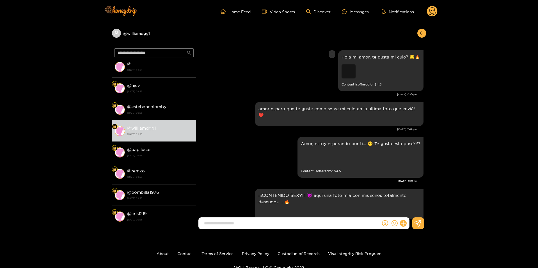
click at [353, 76] on div "Preview" at bounding box center [349, 71] width 14 height 14
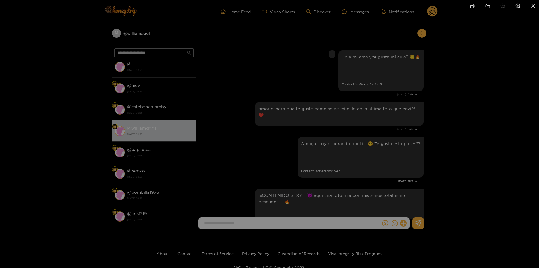
click at [492, 130] on div at bounding box center [269, 134] width 539 height 268
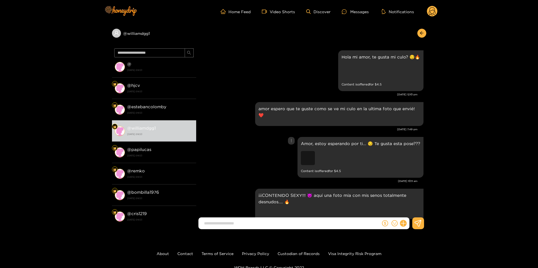
click at [308, 152] on div "Preview" at bounding box center [308, 158] width 14 height 14
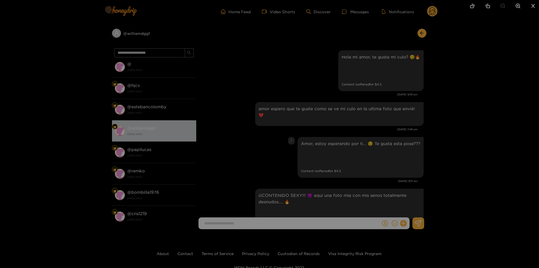
click at [478, 153] on div at bounding box center [269, 134] width 539 height 268
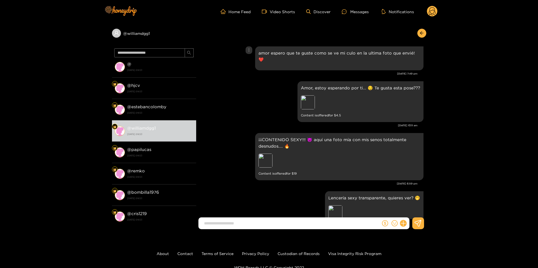
scroll to position [56, 0]
click at [263, 155] on div "Preview" at bounding box center [266, 160] width 14 height 14
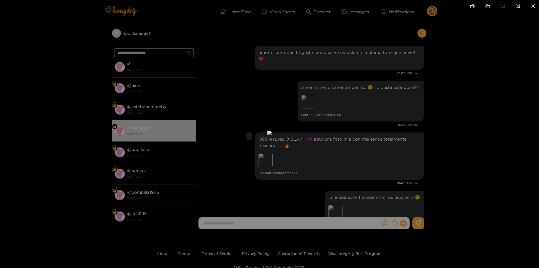
click at [464, 138] on div at bounding box center [269, 134] width 539 height 268
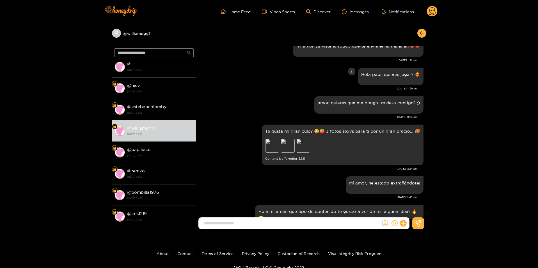
scroll to position [477, 0]
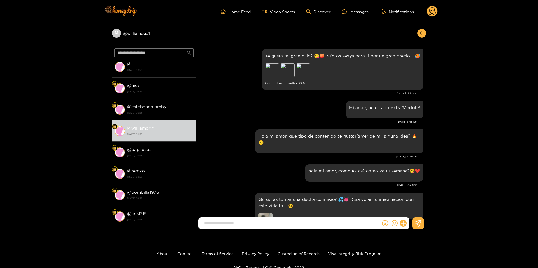
click at [432, 15] on icon at bounding box center [432, 12] width 7 height 10
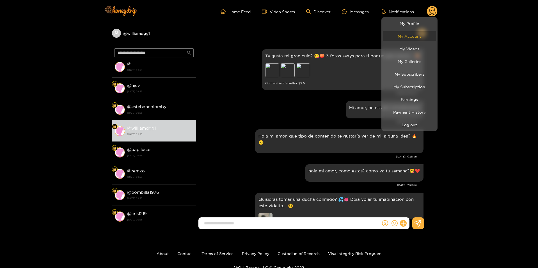
click at [405, 33] on link "My Account" at bounding box center [409, 36] width 53 height 10
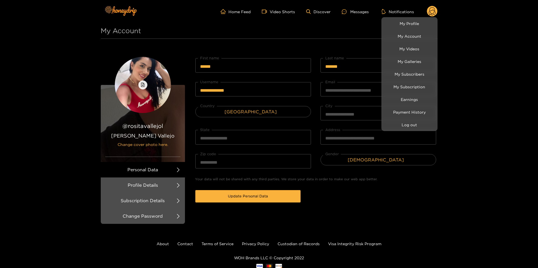
drag, startPoint x: 478, startPoint y: 103, endPoint x: 513, endPoint y: 103, distance: 35.1
click at [478, 103] on div at bounding box center [269, 134] width 538 height 268
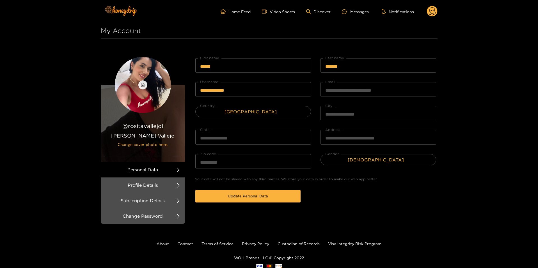
click at [430, 10] on circle at bounding box center [432, 11] width 11 height 11
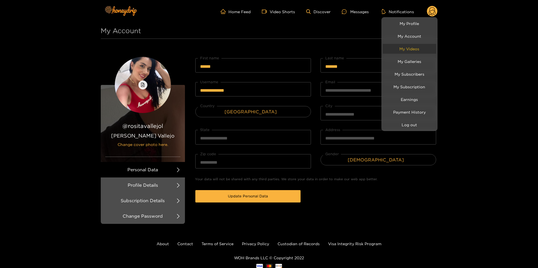
click at [415, 47] on link "My Videos" at bounding box center [409, 49] width 53 height 10
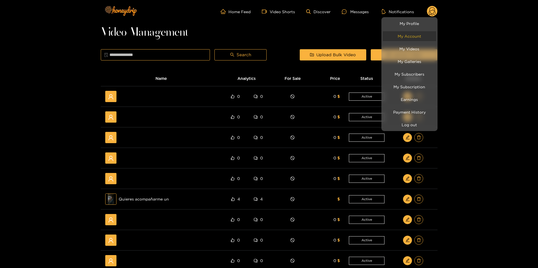
click at [412, 38] on link "My Account" at bounding box center [409, 36] width 53 height 10
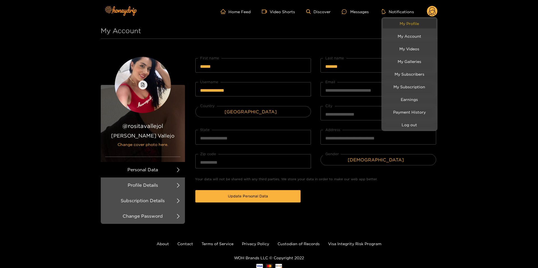
click at [413, 22] on link "My Profile" at bounding box center [409, 24] width 53 height 10
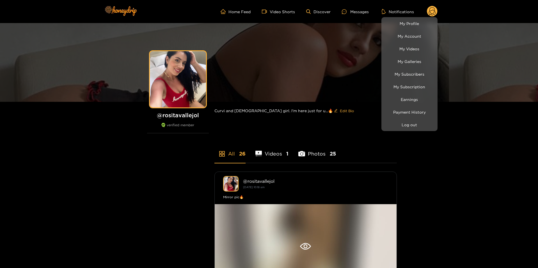
drag, startPoint x: 496, startPoint y: 162, endPoint x: 481, endPoint y: 161, distance: 15.5
click at [496, 162] on div at bounding box center [269, 134] width 538 height 268
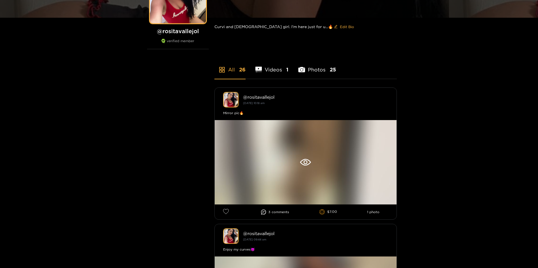
scroll to position [84, 0]
click at [277, 67] on li "Videos 1" at bounding box center [272, 65] width 33 height 25
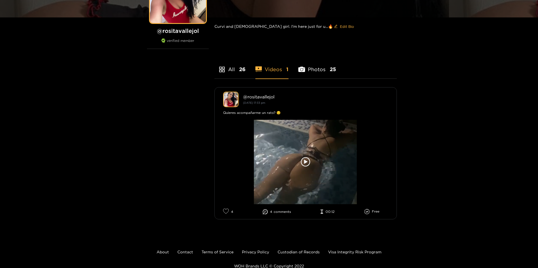
click at [236, 68] on li "All 26" at bounding box center [230, 65] width 31 height 25
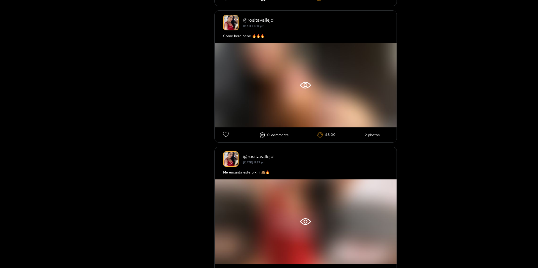
scroll to position [0, 0]
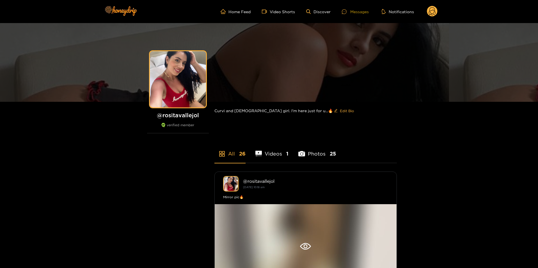
click at [355, 10] on div "Messages" at bounding box center [355, 11] width 27 height 6
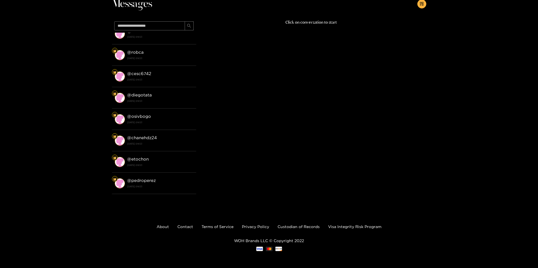
scroll to position [452, 0]
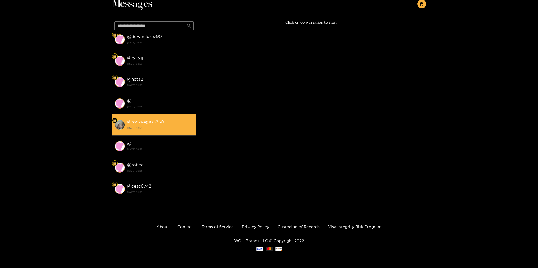
click at [162, 127] on strong "10 October 2024 09:53" at bounding box center [160, 127] width 66 height 5
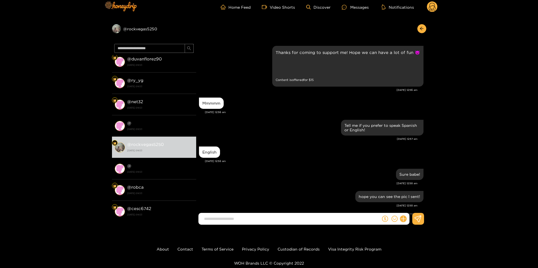
drag, startPoint x: 273, startPoint y: 168, endPoint x: 315, endPoint y: 49, distance: 126.8
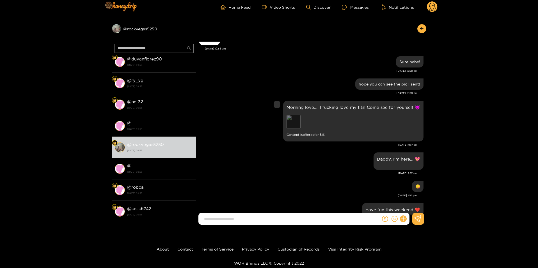
click at [300, 120] on div "Preview" at bounding box center [294, 122] width 14 height 14
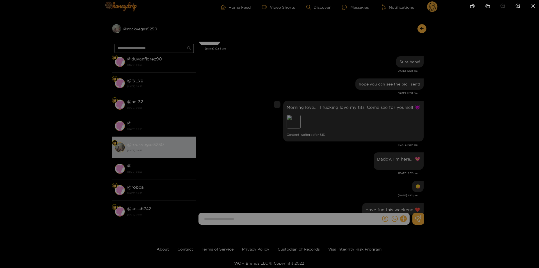
click at [284, 52] on div at bounding box center [269, 134] width 539 height 268
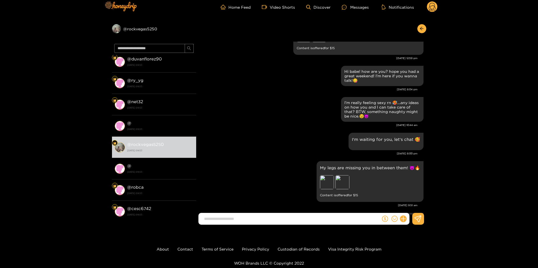
scroll to position [393, 0]
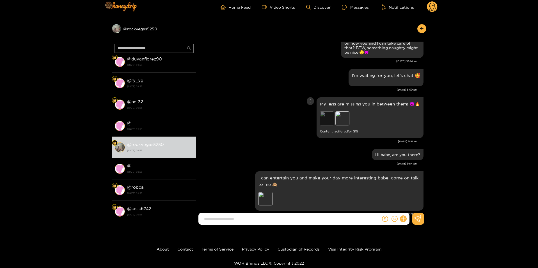
click at [333, 118] on div "Preview" at bounding box center [327, 118] width 14 height 14
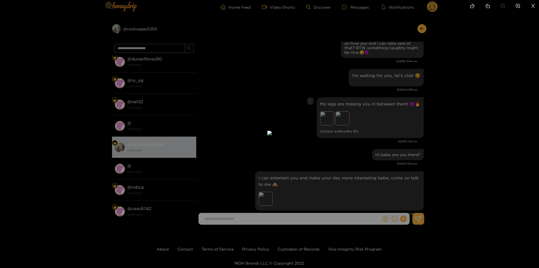
click at [534, 8] on icon "close" at bounding box center [533, 5] width 5 height 5
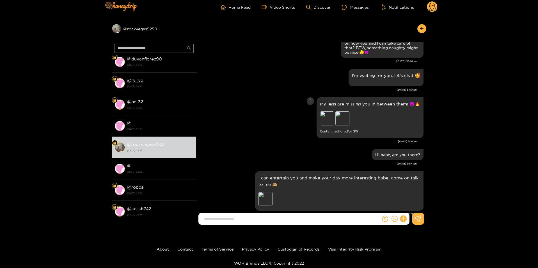
click at [332, 122] on div "Preview" at bounding box center [327, 118] width 14 height 14
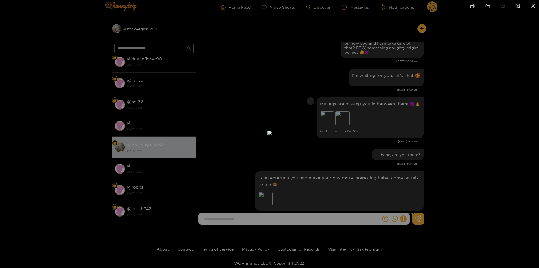
click at [452, 126] on div at bounding box center [269, 134] width 539 height 268
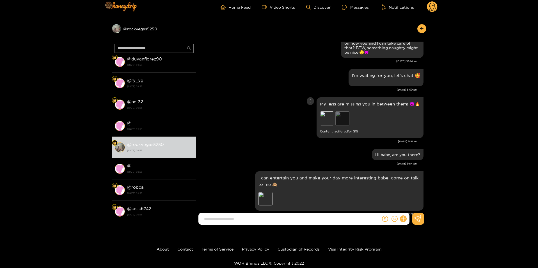
click at [346, 117] on div "Preview" at bounding box center [343, 118] width 14 height 14
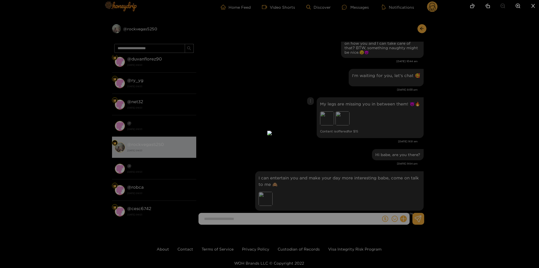
click at [472, 131] on div at bounding box center [269, 134] width 539 height 268
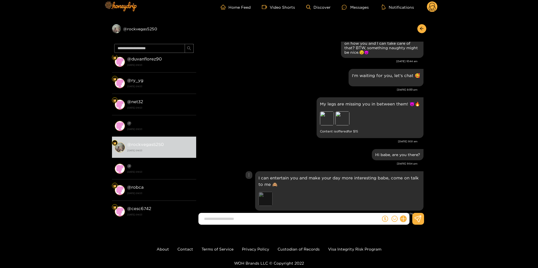
click at [266, 199] on div "Preview" at bounding box center [266, 198] width 14 height 14
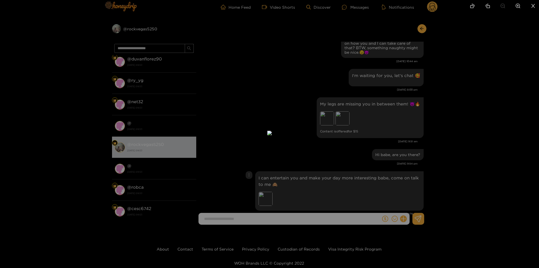
click at [491, 146] on div at bounding box center [269, 134] width 539 height 268
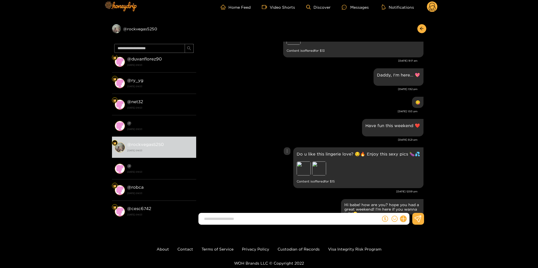
scroll to position [253, 0]
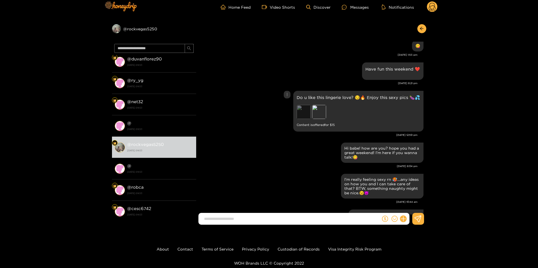
click at [309, 114] on div "Preview" at bounding box center [304, 112] width 14 height 14
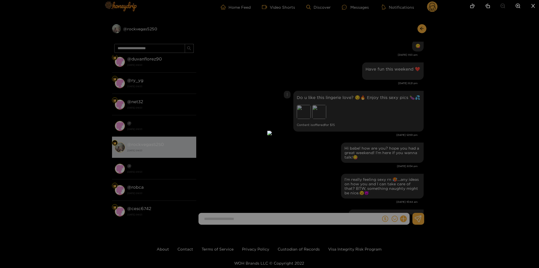
click at [411, 118] on div at bounding box center [269, 134] width 539 height 268
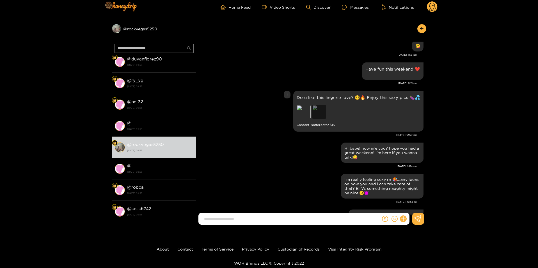
click at [322, 117] on div "Preview" at bounding box center [319, 112] width 14 height 14
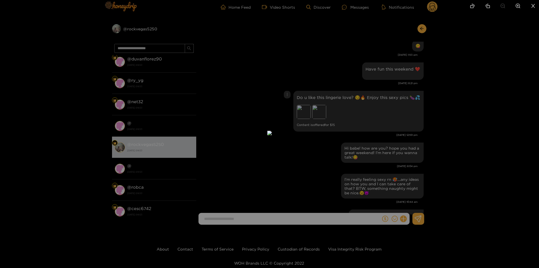
click at [402, 121] on div at bounding box center [269, 134] width 539 height 268
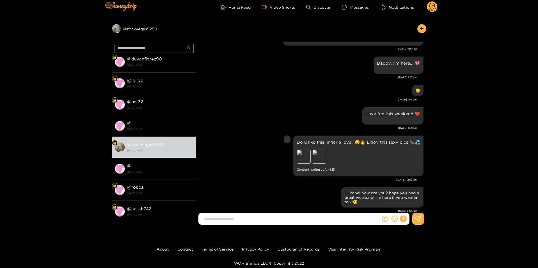
scroll to position [140, 0]
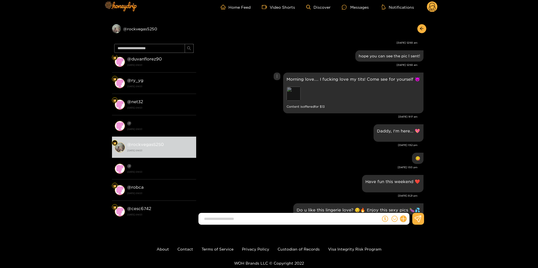
click at [299, 93] on div "Preview" at bounding box center [294, 93] width 14 height 14
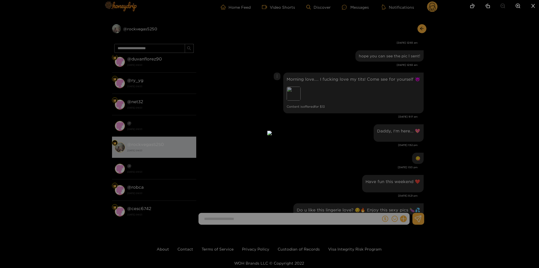
click at [392, 111] on div at bounding box center [269, 134] width 539 height 268
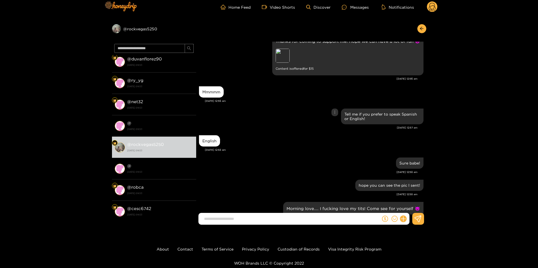
scroll to position [0, 0]
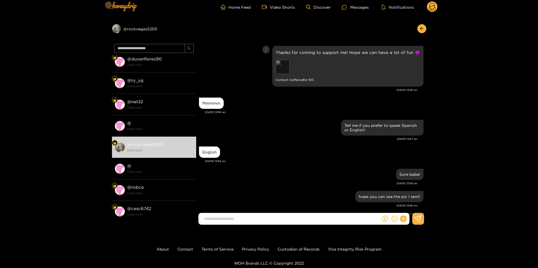
click at [287, 68] on div "Preview" at bounding box center [283, 67] width 14 height 14
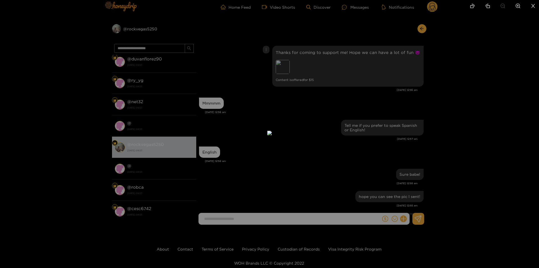
click at [392, 110] on div at bounding box center [269, 134] width 539 height 268
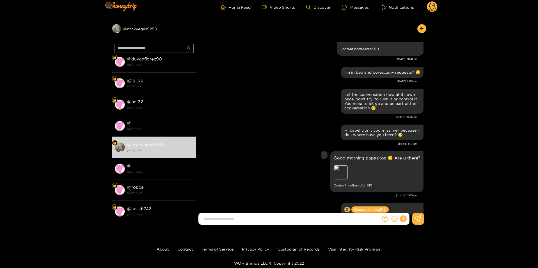
scroll to position [758, 0]
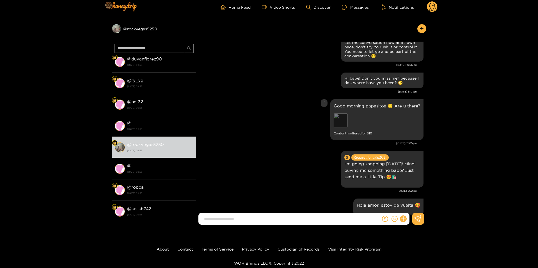
click at [338, 121] on div "Preview" at bounding box center [341, 120] width 14 height 14
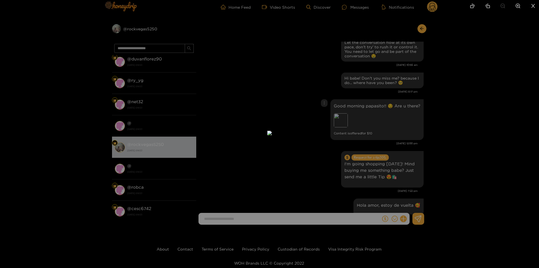
click at [490, 208] on div at bounding box center [269, 134] width 539 height 268
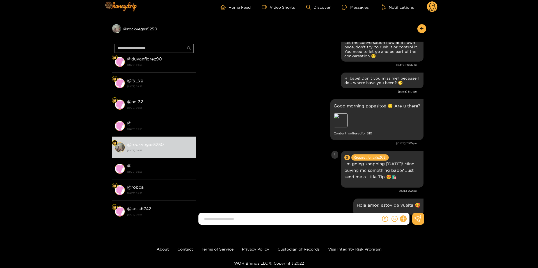
scroll to position [898, 0]
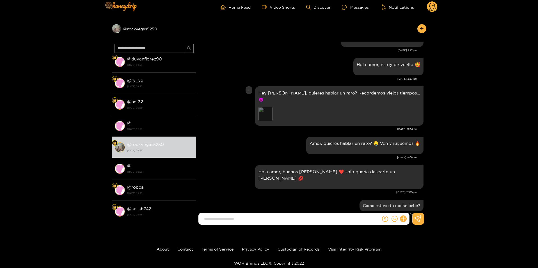
click at [273, 115] on div "Preview" at bounding box center [266, 114] width 14 height 14
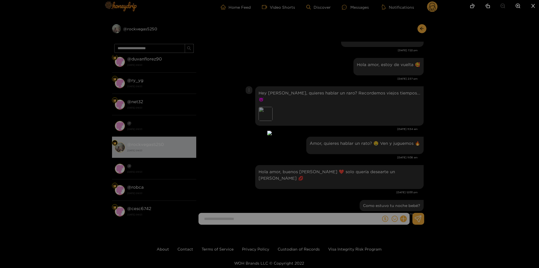
click at [449, 119] on div at bounding box center [269, 134] width 539 height 268
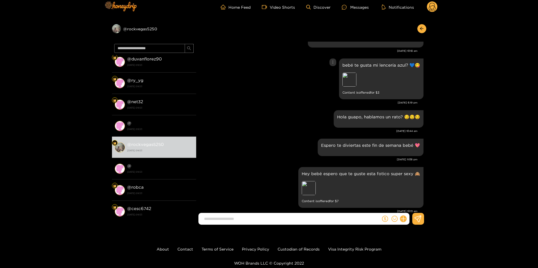
scroll to position [1348, 0]
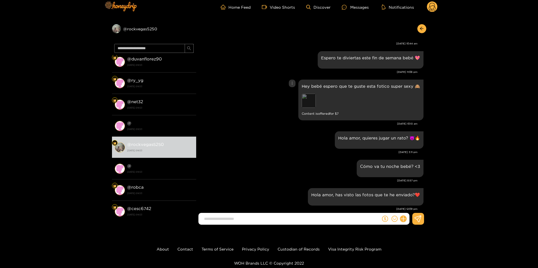
click at [314, 94] on div "Preview" at bounding box center [309, 100] width 14 height 14
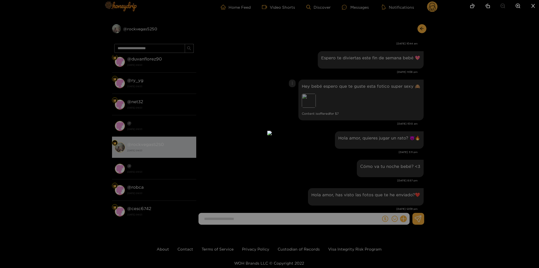
click at [428, 101] on div at bounding box center [269, 134] width 539 height 268
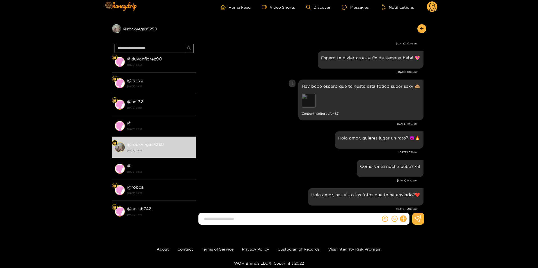
click at [312, 93] on div "Preview" at bounding box center [309, 100] width 14 height 14
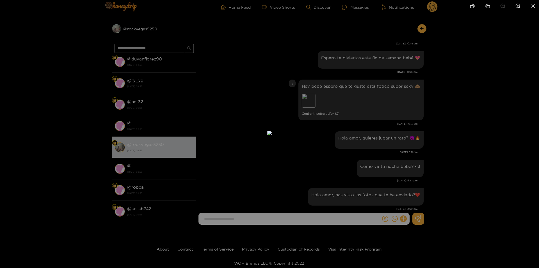
click at [269, 135] on img at bounding box center [269, 133] width 4 height 4
click at [474, 156] on div at bounding box center [269, 134] width 539 height 268
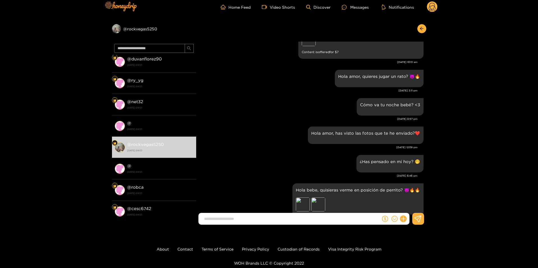
scroll to position [1460, 0]
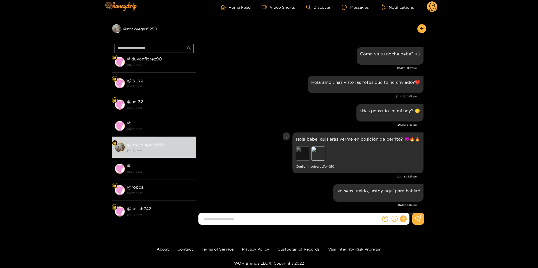
click at [301, 146] on div "Preview" at bounding box center [303, 153] width 14 height 14
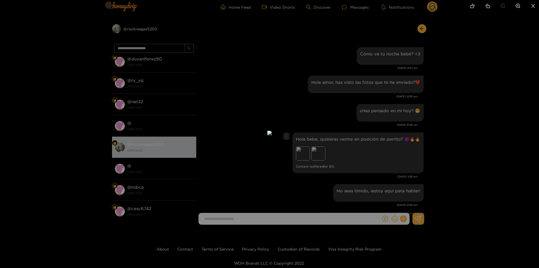
click at [456, 147] on div at bounding box center [269, 134] width 539 height 268
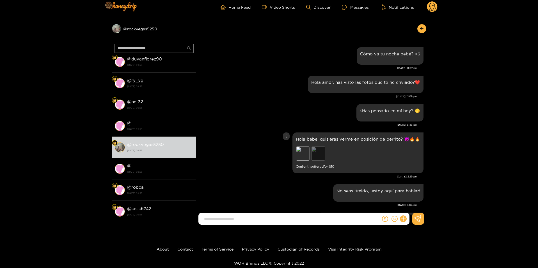
click at [321, 146] on div "Preview" at bounding box center [318, 153] width 14 height 14
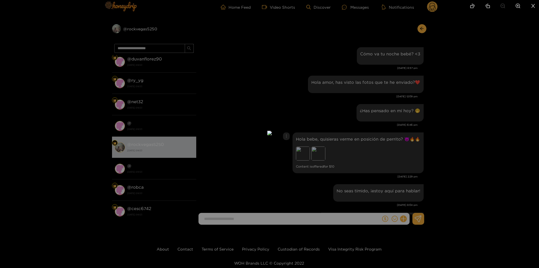
click at [464, 151] on div at bounding box center [269, 134] width 539 height 268
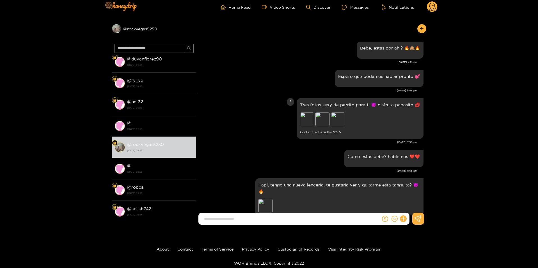
scroll to position [1713, 0]
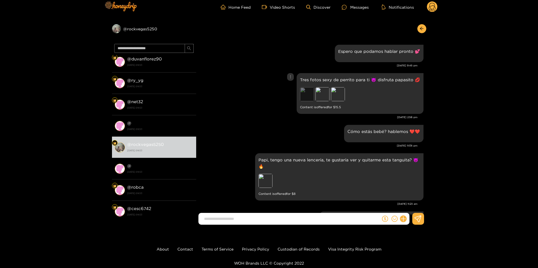
click at [307, 90] on div "Preview" at bounding box center [307, 94] width 14 height 14
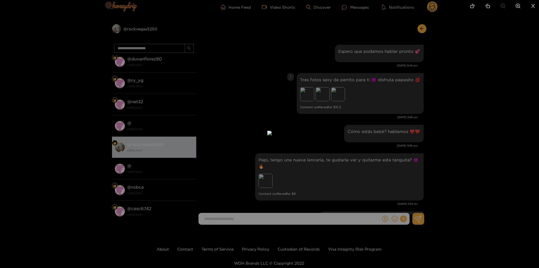
click at [428, 109] on div at bounding box center [269, 134] width 539 height 268
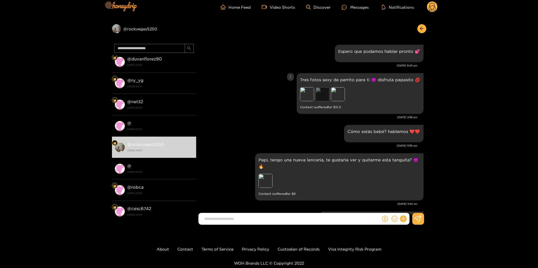
click at [323, 87] on div "Preview" at bounding box center [323, 94] width 14 height 14
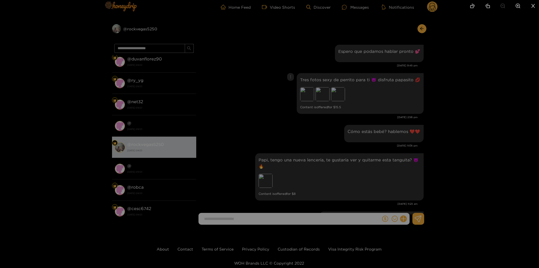
click at [391, 103] on div at bounding box center [269, 134] width 539 height 268
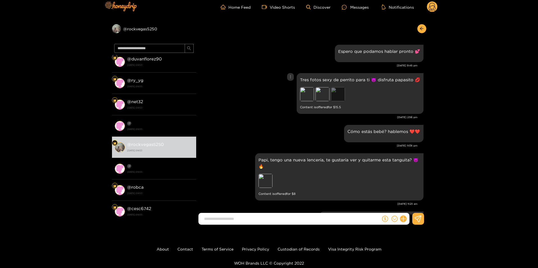
click at [341, 87] on div "Preview" at bounding box center [338, 94] width 14 height 14
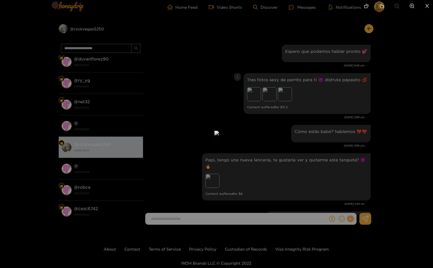
drag, startPoint x: 381, startPoint y: 67, endPoint x: 389, endPoint y: 101, distance: 35.1
drag, startPoint x: 125, startPoint y: 35, endPoint x: 237, endPoint y: 56, distance: 114.1
click at [235, 134] on img at bounding box center [237, 136] width 4 height 4
drag, startPoint x: 130, startPoint y: 45, endPoint x: 161, endPoint y: 44, distance: 31.5
click at [326, 191] on img at bounding box center [328, 193] width 4 height 4
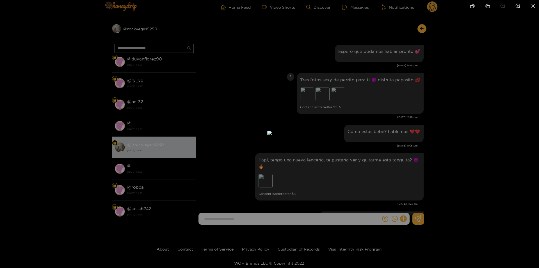
click at [456, 110] on div at bounding box center [269, 134] width 539 height 268
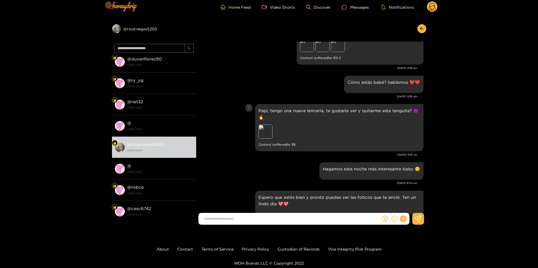
scroll to position [1825, 0]
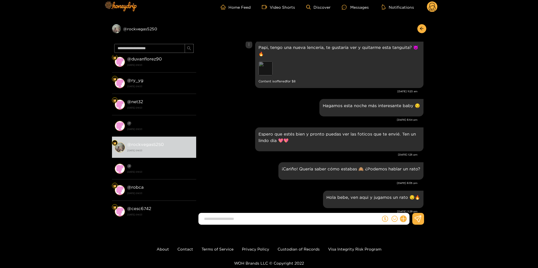
click at [264, 63] on div "Preview" at bounding box center [266, 68] width 14 height 14
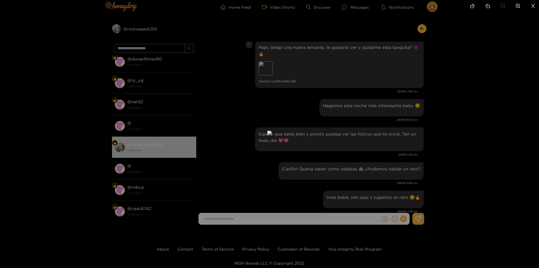
click at [272, 131] on img at bounding box center [269, 133] width 4 height 4
drag, startPoint x: 273, startPoint y: 80, endPoint x: 278, endPoint y: 163, distance: 83.2
click at [276, 213] on img at bounding box center [274, 215] width 4 height 4
drag, startPoint x: 283, startPoint y: 103, endPoint x: 289, endPoint y: 266, distance: 162.7
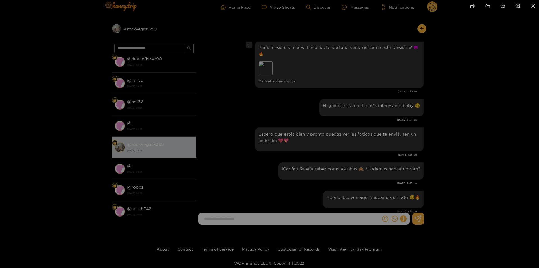
drag, startPoint x: 290, startPoint y: 129, endPoint x: 300, endPoint y: 220, distance: 91.3
click at [455, 126] on div at bounding box center [269, 134] width 539 height 268
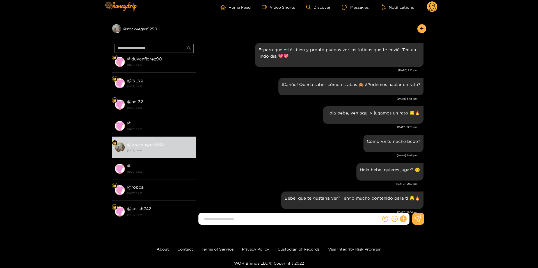
scroll to position [2022, 0]
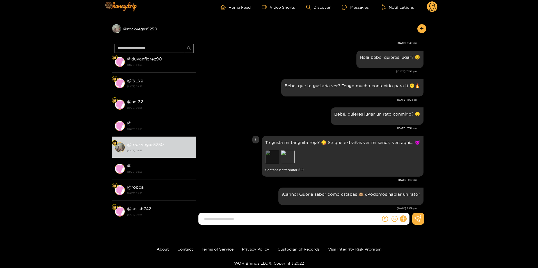
click at [275, 150] on div "Preview" at bounding box center [272, 157] width 14 height 14
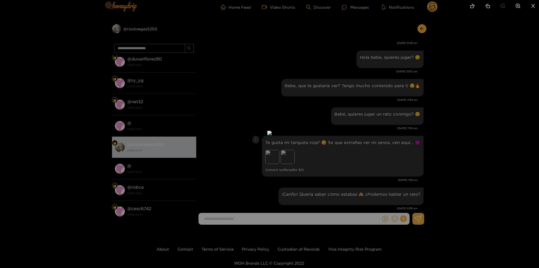
click at [377, 148] on div at bounding box center [269, 134] width 539 height 268
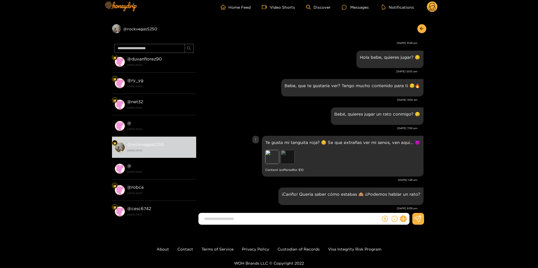
click at [288, 151] on div "Preview" at bounding box center [288, 157] width 14 height 14
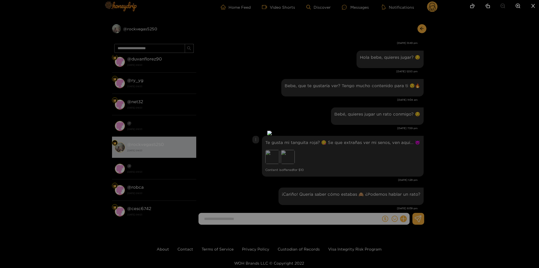
click at [380, 141] on div at bounding box center [269, 134] width 539 height 268
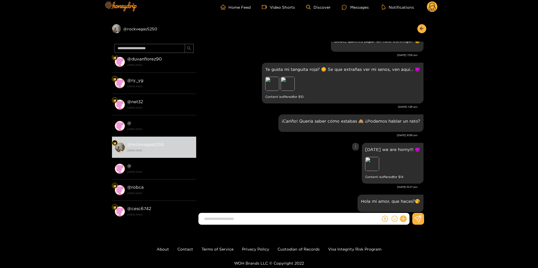
scroll to position [2162, 0]
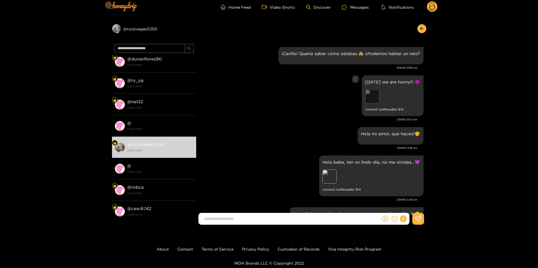
click at [373, 92] on div "Preview" at bounding box center [372, 96] width 14 height 14
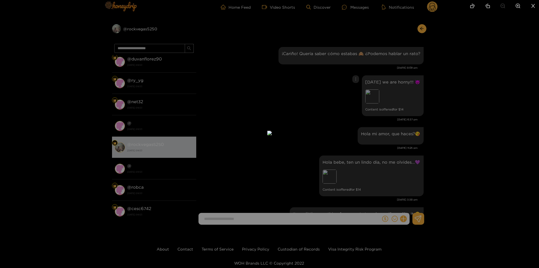
click at [391, 105] on div at bounding box center [269, 134] width 539 height 268
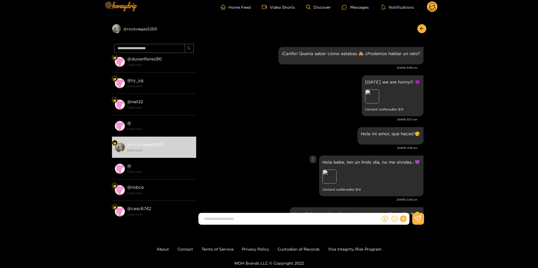
click at [322, 174] on div "Hola bebe, ten un lindo día, no me olvides...💜 Preview Content is offered for $…" at bounding box center [371, 175] width 104 height 41
click at [330, 171] on div "Preview" at bounding box center [330, 176] width 14 height 14
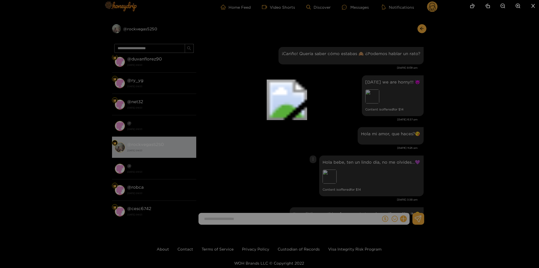
drag, startPoint x: 259, startPoint y: 178, endPoint x: 340, endPoint y: 10, distance: 186.4
click at [307, 79] on img at bounding box center [287, 99] width 40 height 40
drag, startPoint x: 318, startPoint y: 195, endPoint x: 333, endPoint y: -21, distance: 217.0
click at [333, 0] on html "Home Feed Video Shorts Discover Messages Notifications 0 Preview @ rockvegas525…" at bounding box center [269, 130] width 539 height 268
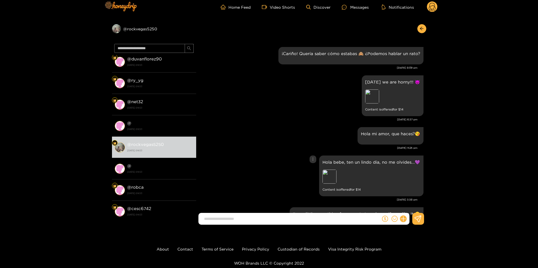
click at [291, 154] on div "Hola bebe, ten un lindo día, no me olvides...💜 Preview Content is offered for $…" at bounding box center [311, 176] width 225 height 44
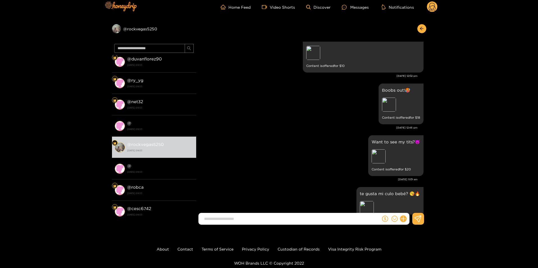
scroll to position [3425, 0]
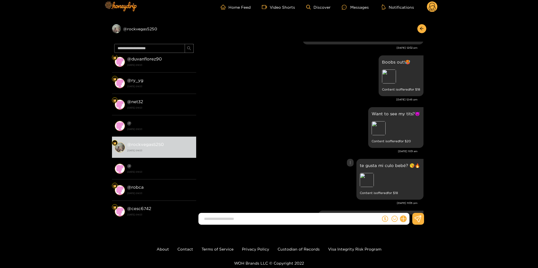
click at [375, 173] on div "Preview" at bounding box center [390, 180] width 60 height 15
click at [368, 173] on div "Preview" at bounding box center [367, 180] width 14 height 14
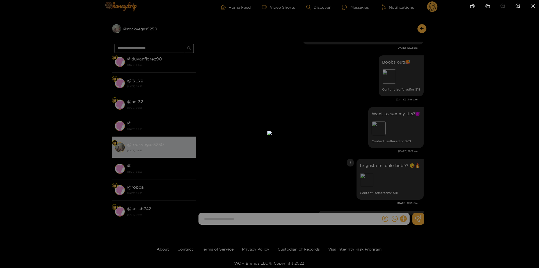
click at [458, 162] on div at bounding box center [269, 134] width 539 height 268
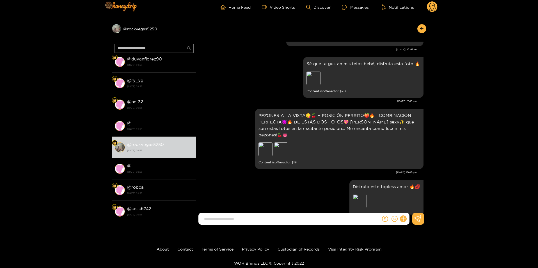
scroll to position [3734, 0]
click at [282, 142] on div "Preview" at bounding box center [281, 149] width 14 height 14
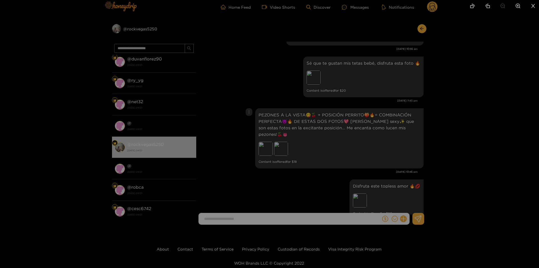
click at [466, 137] on div at bounding box center [269, 134] width 539 height 268
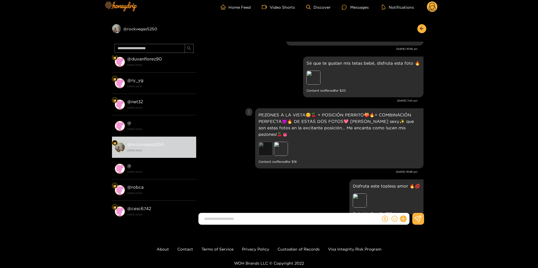
click at [269, 142] on div "Preview" at bounding box center [266, 149] width 14 height 14
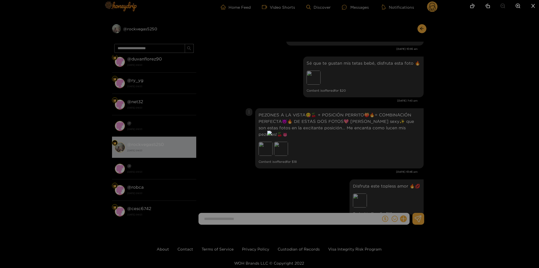
click at [461, 132] on div at bounding box center [269, 134] width 539 height 268
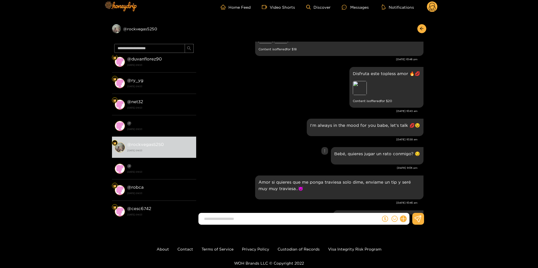
scroll to position [3959, 0]
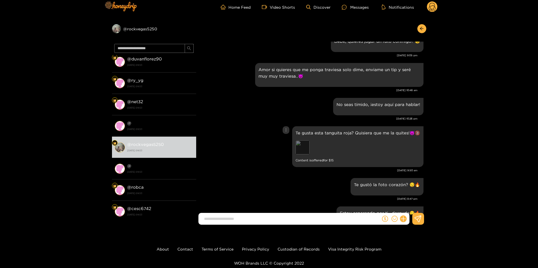
click at [297, 140] on div "Preview" at bounding box center [303, 147] width 14 height 14
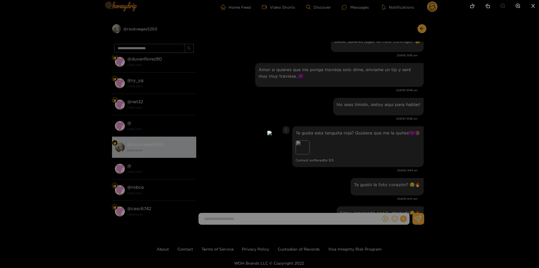
click at [460, 133] on div at bounding box center [269, 134] width 539 height 268
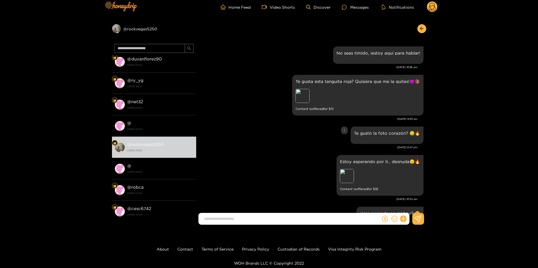
scroll to position [4071, 0]
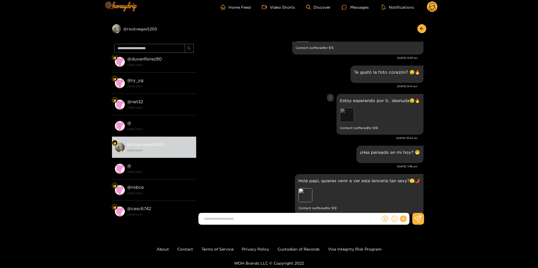
click at [348, 108] on div "Preview" at bounding box center [347, 115] width 14 height 14
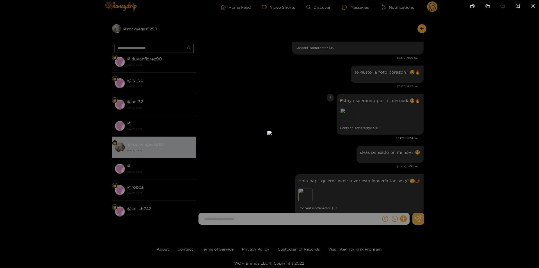
click at [480, 112] on div at bounding box center [269, 134] width 539 height 268
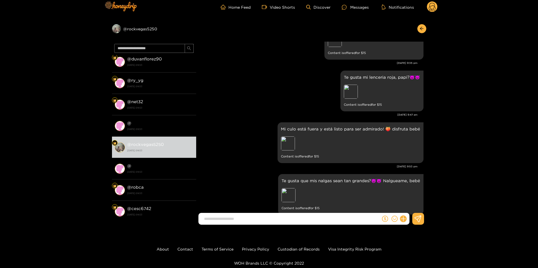
scroll to position [5054, 0]
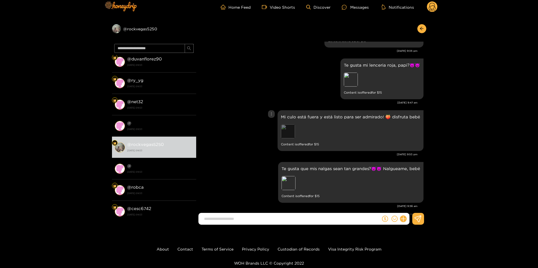
click at [287, 124] on div "Preview" at bounding box center [288, 131] width 14 height 14
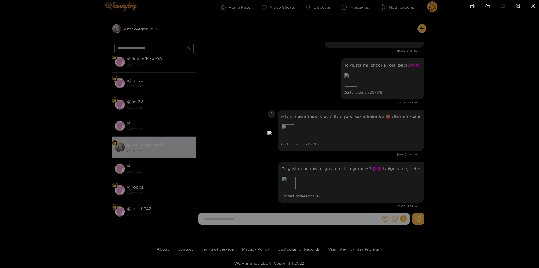
click at [466, 119] on div at bounding box center [269, 134] width 539 height 268
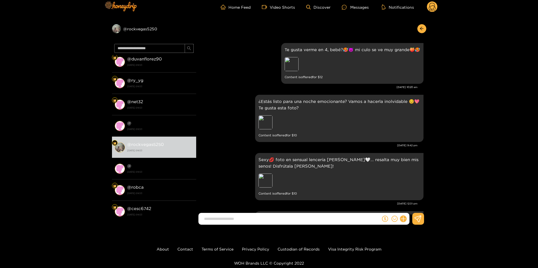
scroll to position [5728, 0]
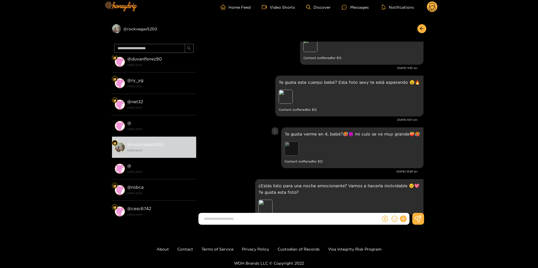
click at [293, 141] on div "Preview" at bounding box center [292, 148] width 14 height 14
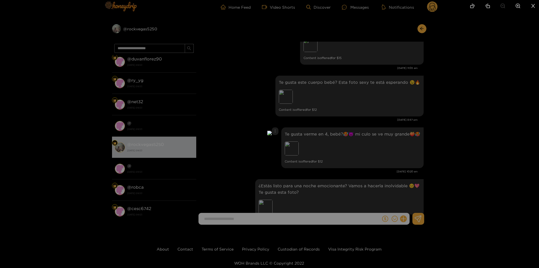
click at [469, 124] on div at bounding box center [269, 134] width 539 height 268
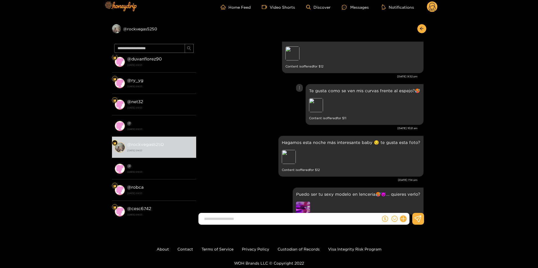
scroll to position [6177, 0]
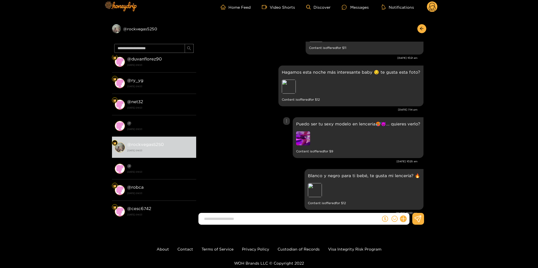
click at [307, 131] on img at bounding box center [303, 138] width 14 height 14
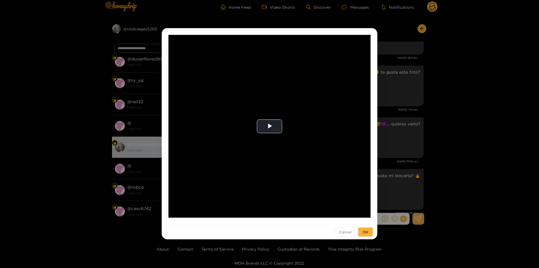
click at [426, 130] on div "**********" at bounding box center [269, 134] width 539 height 268
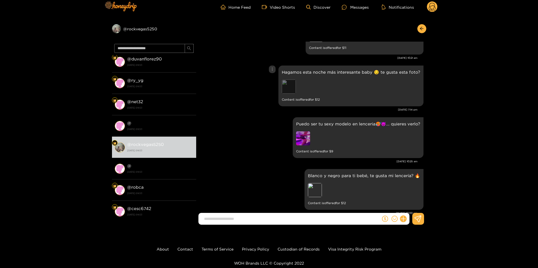
click at [287, 79] on div "Preview" at bounding box center [289, 86] width 14 height 14
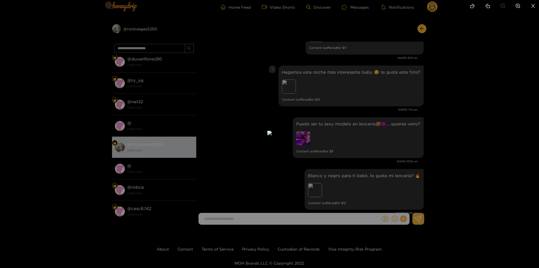
click at [501, 111] on div at bounding box center [269, 134] width 539 height 268
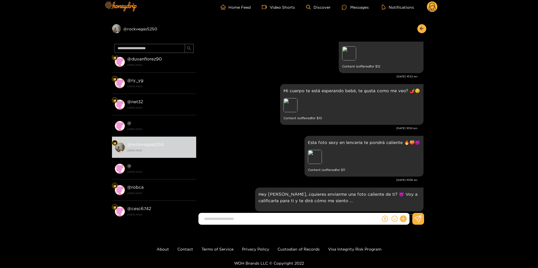
scroll to position [6430, 0]
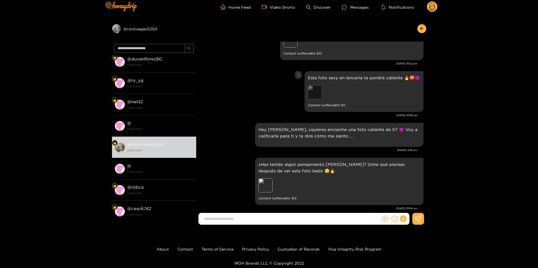
click at [318, 85] on div "Preview" at bounding box center [315, 92] width 14 height 14
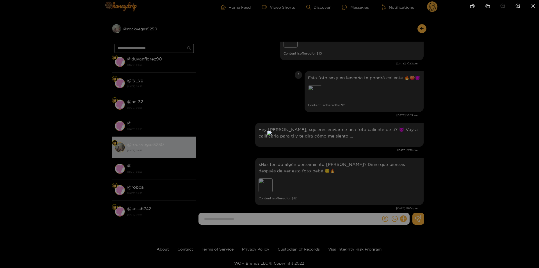
click at [481, 107] on div at bounding box center [269, 134] width 539 height 268
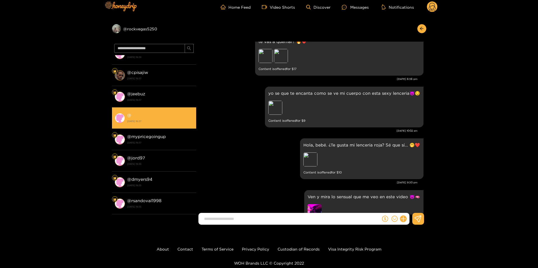
scroll to position [1566, 0]
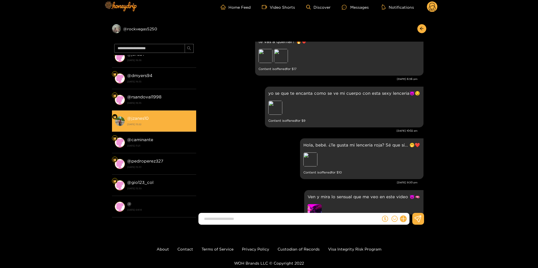
click at [162, 114] on li "@ jzanes10 22 March 2023 15:22" at bounding box center [154, 120] width 84 height 21
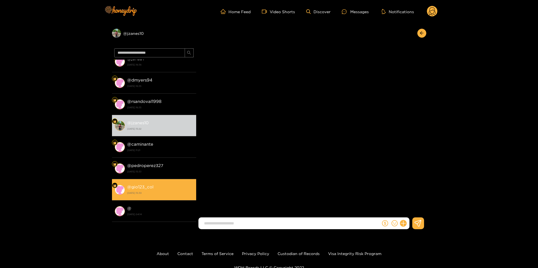
click at [148, 192] on strong "3 March 2023 15:30" at bounding box center [160, 192] width 66 height 5
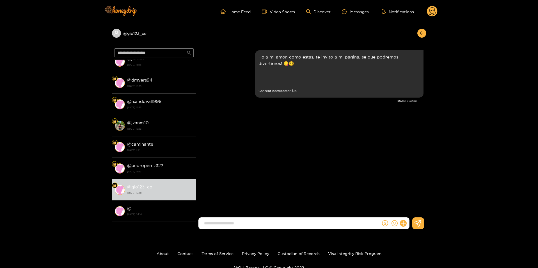
drag, startPoint x: 254, startPoint y: 152, endPoint x: 247, endPoint y: 110, distance: 42.9
click at [267, 79] on div "Preview" at bounding box center [266, 78] width 14 height 14
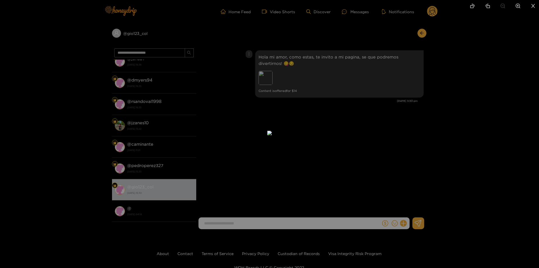
click at [406, 144] on div at bounding box center [269, 134] width 539 height 268
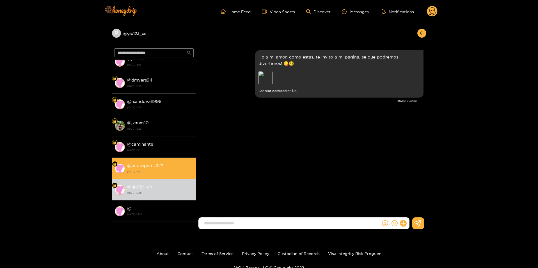
click at [135, 169] on strong "3 March 2023 15:33" at bounding box center [160, 171] width 66 height 5
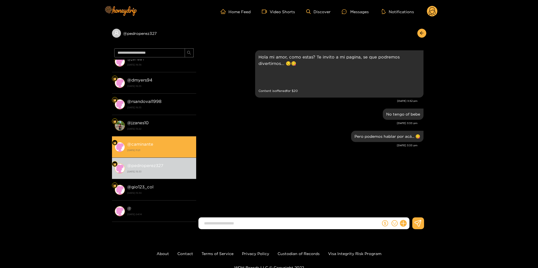
click at [147, 153] on div "@ caminante 10 March 2023 11:21" at bounding box center [160, 146] width 66 height 13
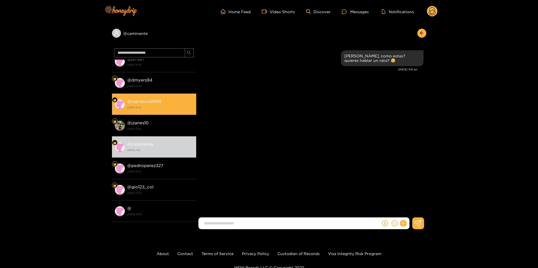
click at [158, 100] on strong "@ rsandoval1998" at bounding box center [144, 101] width 34 height 5
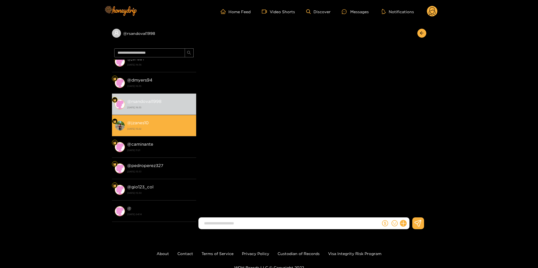
click at [150, 120] on div "@ jzanes10 22 March 2023 15:22" at bounding box center [160, 125] width 66 height 13
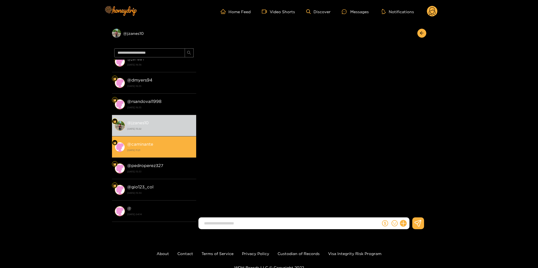
scroll to position [1538, 0]
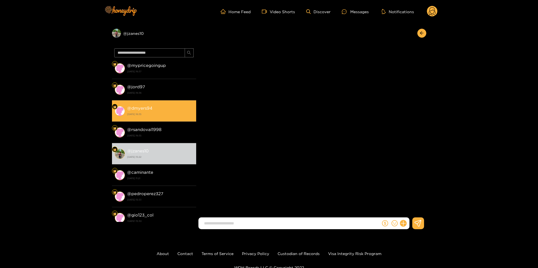
click at [154, 113] on strong "29 March 2023 16:35" at bounding box center [160, 113] width 66 height 5
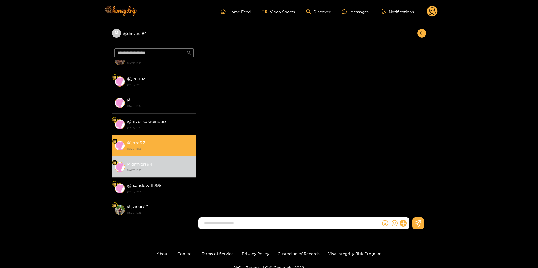
scroll to position [1482, 0]
click at [158, 138] on li "@ jord97 29 March 2023 16:36" at bounding box center [154, 145] width 84 height 21
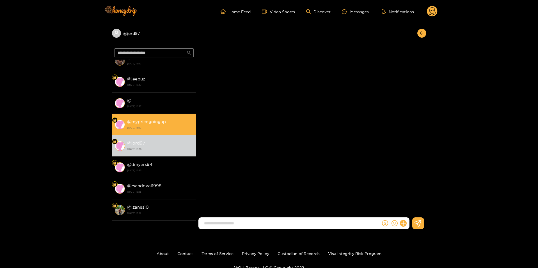
click at [160, 124] on div "@ mypricegoingup 29 March 2023 16:37" at bounding box center [160, 124] width 66 height 13
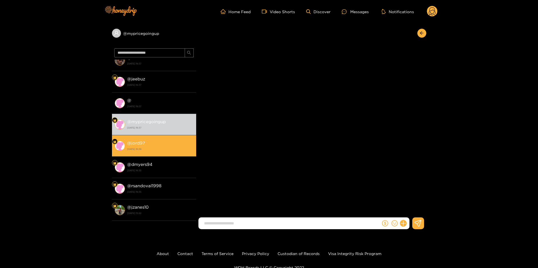
scroll to position [1426, 0]
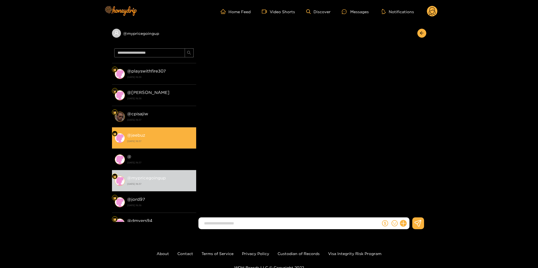
click at [160, 147] on li "@ jeebuz 29 March 2023 16:37" at bounding box center [154, 137] width 84 height 21
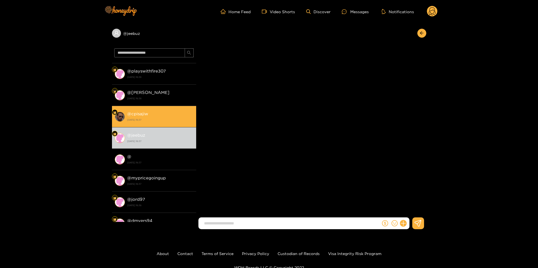
click at [159, 117] on div "@ cpisajiw 29 March 2023 16:37" at bounding box center [160, 116] width 66 height 13
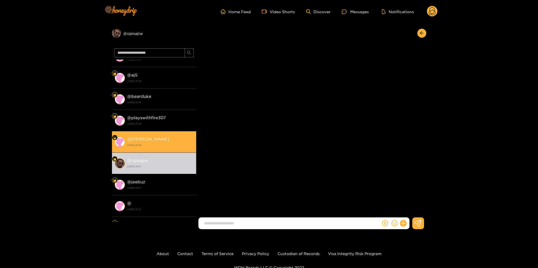
scroll to position [1370, 0]
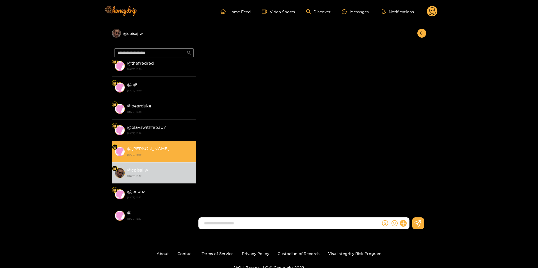
click at [159, 147] on div "@ josif 29 March 2023 16:38" at bounding box center [160, 151] width 66 height 13
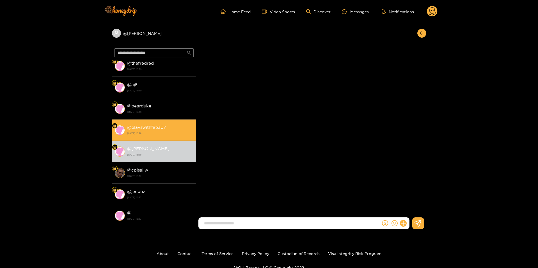
click at [159, 125] on strong "@ playswithfire307" at bounding box center [146, 127] width 39 height 5
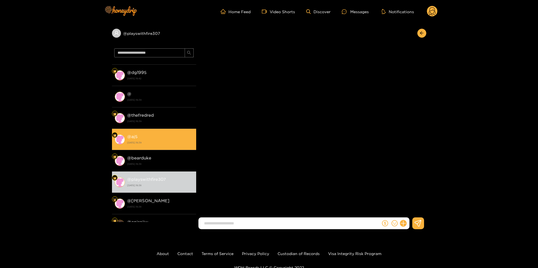
scroll to position [1314, 0]
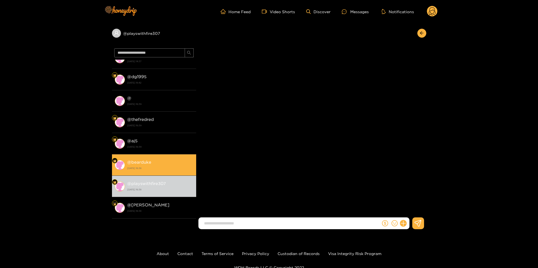
click at [161, 158] on div "@ bearduke 29 March 2023 16:38" at bounding box center [160, 164] width 66 height 13
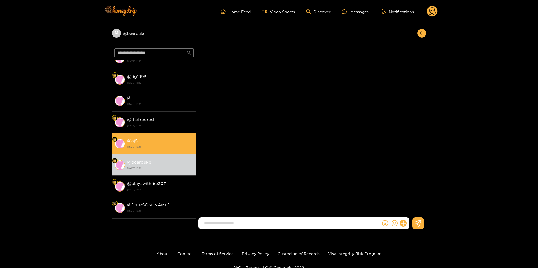
click at [160, 137] on li "@ aj5 29 March 2023 16:39" at bounding box center [154, 143] width 84 height 21
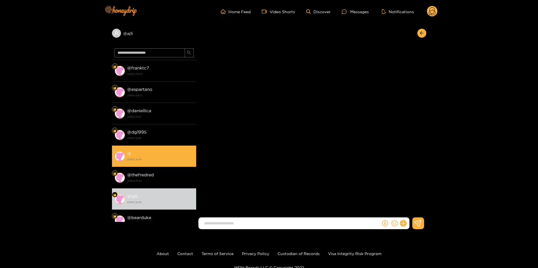
scroll to position [1258, 0]
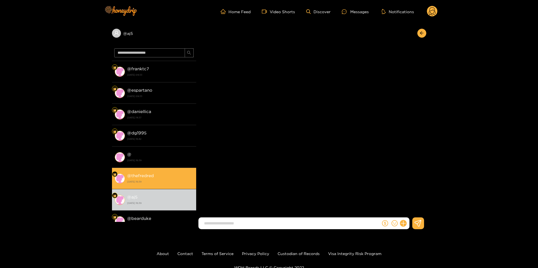
click at [144, 174] on strong "@ thefredred" at bounding box center [140, 175] width 27 height 5
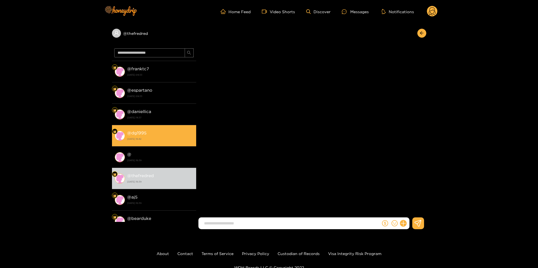
click at [158, 135] on div "@ dg1995 29 March 2023 16:42" at bounding box center [160, 135] width 66 height 13
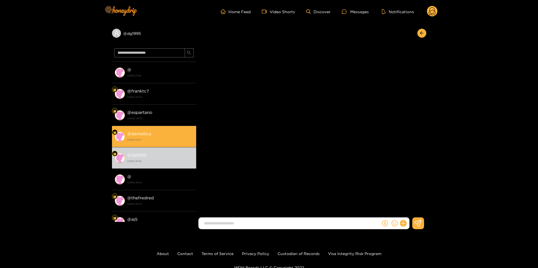
scroll to position [1201, 0]
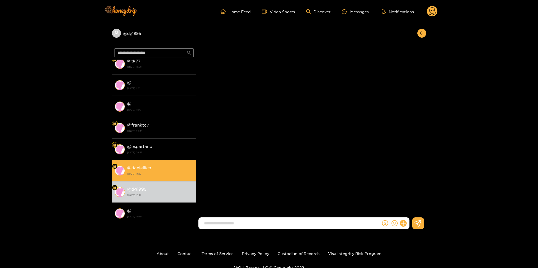
click at [147, 163] on li "@ daniellica 18 April 2023 14:37" at bounding box center [154, 170] width 84 height 21
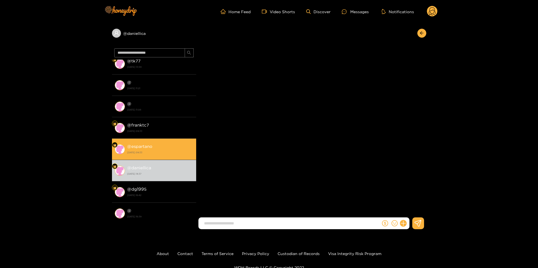
click at [170, 143] on div "@ espartano 27 April 2023 09:33" at bounding box center [160, 149] width 66 height 13
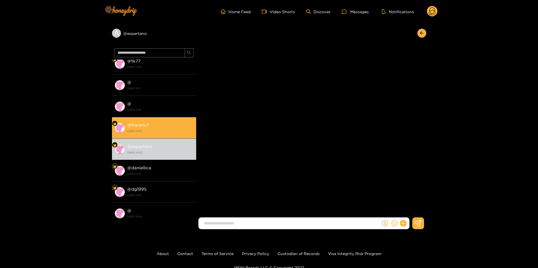
click at [156, 126] on div "@ franktc7 27 April 2023 09:33" at bounding box center [160, 127] width 66 height 13
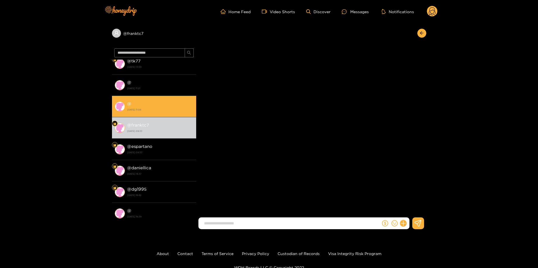
click at [147, 109] on strong "27 July 2023 11:08" at bounding box center [160, 109] width 66 height 5
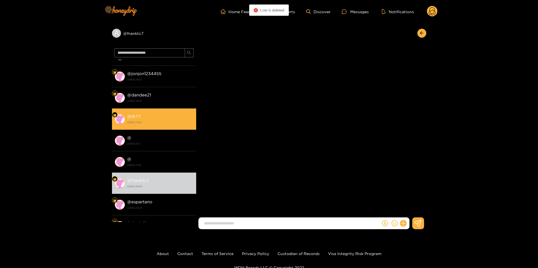
scroll to position [1145, 0]
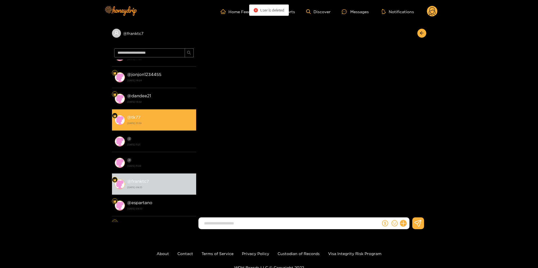
click at [149, 118] on div "@ tk77 8 December 2023 13:59" at bounding box center [160, 119] width 66 height 13
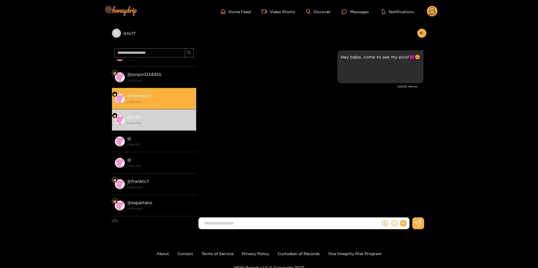
click at [151, 94] on div "@ dandee21 8 December 2023 14:02" at bounding box center [160, 98] width 66 height 13
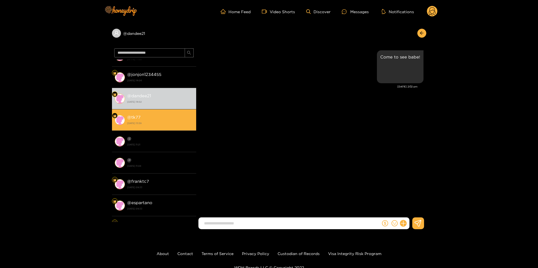
click at [143, 114] on div "@ tk77 8 December 2023 13:59" at bounding box center [160, 119] width 66 height 13
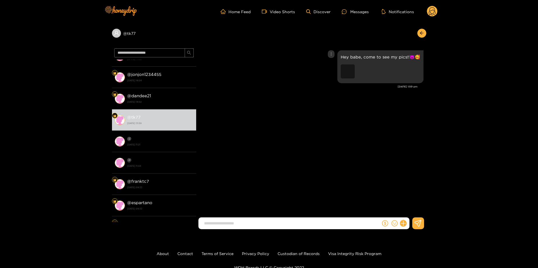
click at [348, 70] on div "Preview" at bounding box center [348, 71] width 14 height 14
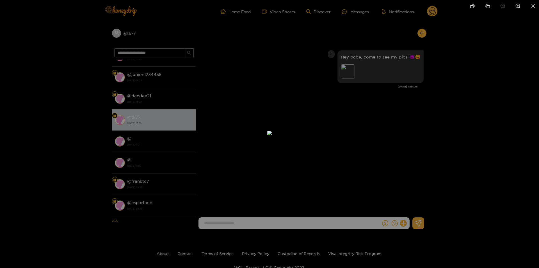
click at [428, 123] on div at bounding box center [269, 134] width 539 height 268
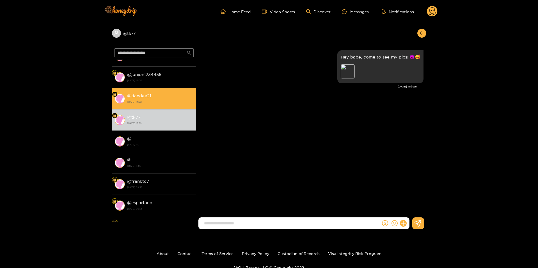
click at [149, 104] on div "@ dandee21 8 December 2023 14:02" at bounding box center [160, 98] width 66 height 13
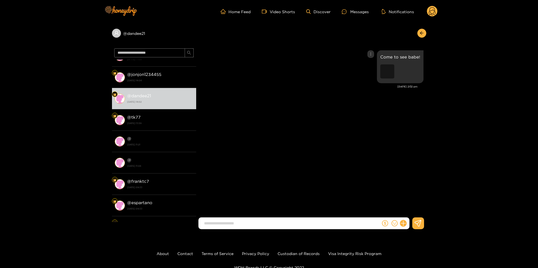
click at [383, 76] on div "Preview" at bounding box center [387, 71] width 14 height 14
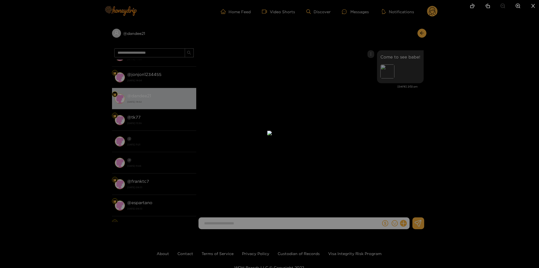
click at [411, 132] on div at bounding box center [269, 134] width 539 height 268
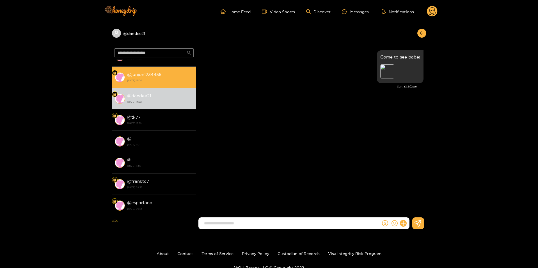
click at [147, 75] on strong "@ jonjon1234455" at bounding box center [144, 74] width 34 height 5
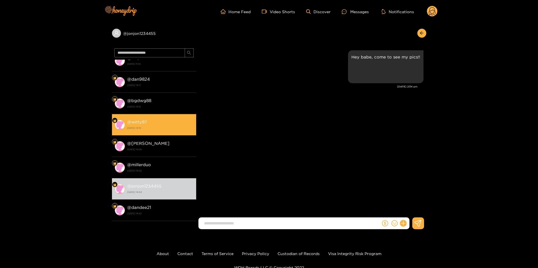
scroll to position [1033, 0]
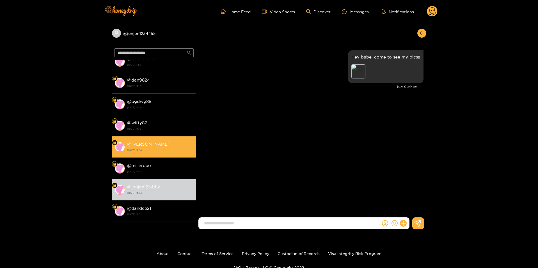
click at [140, 157] on li "@ mikelymoley 8 December 2023 14:06" at bounding box center [154, 146] width 84 height 21
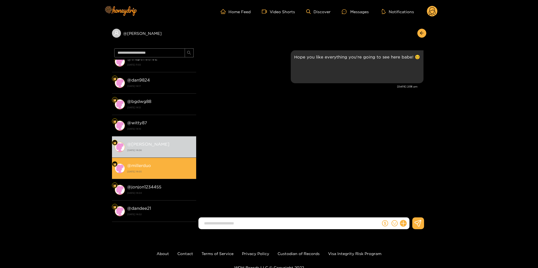
click at [152, 172] on strong "8 December 2023 14:05" at bounding box center [160, 171] width 66 height 5
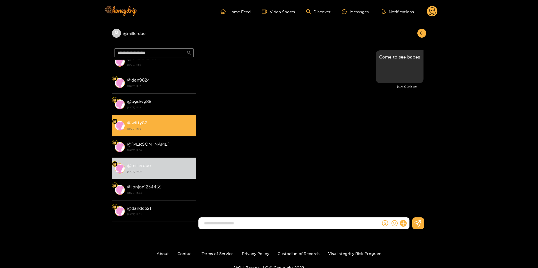
click at [147, 117] on li "@ witty87 8 December 2023 14:10" at bounding box center [154, 125] width 84 height 21
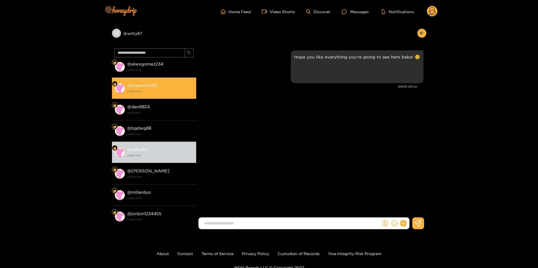
scroll to position [977, 0]
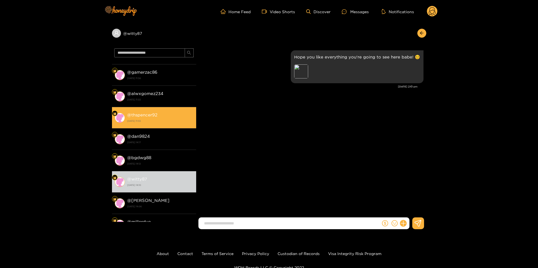
click at [148, 123] on strong "27 February 2024 11:55" at bounding box center [160, 120] width 66 height 5
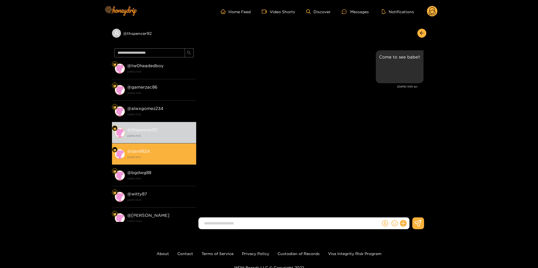
scroll to position [893, 0]
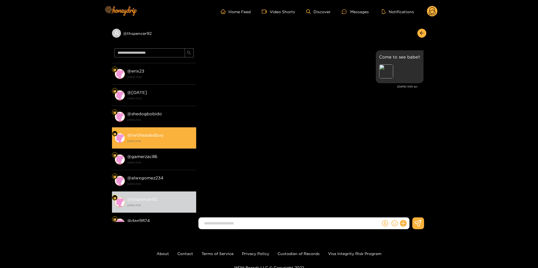
click at [148, 132] on div "@ tw0headedboy 27 February 2024 11:56" at bounding box center [160, 137] width 66 height 13
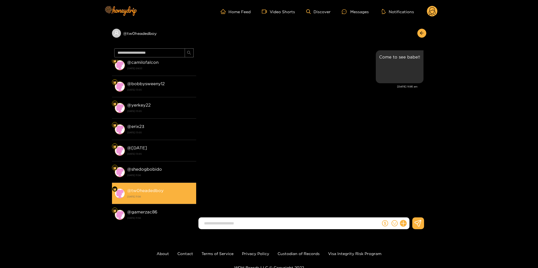
scroll to position [836, 0]
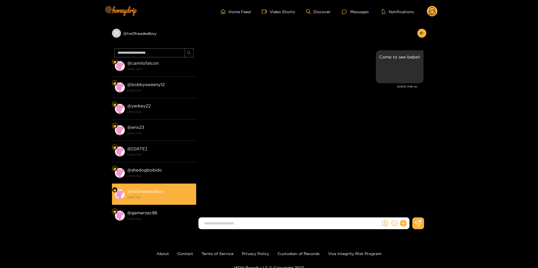
click at [149, 138] on li "@ erix23 6 March 2024 13:05" at bounding box center [154, 129] width 84 height 21
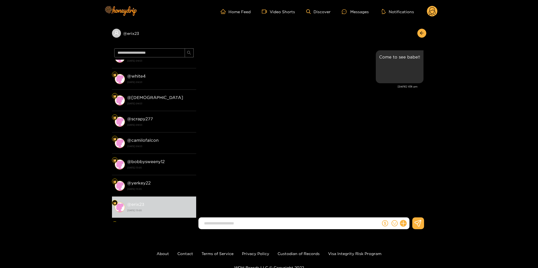
scroll to position [724, 0]
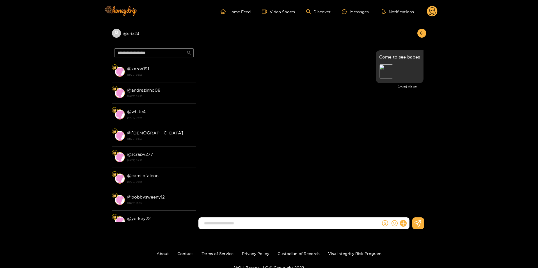
click at [149, 138] on strong "10 October 2024 09:53" at bounding box center [160, 138] width 66 height 5
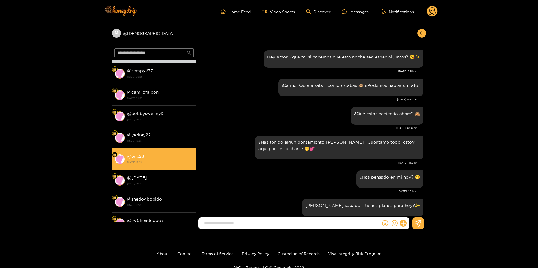
scroll to position [808, 0]
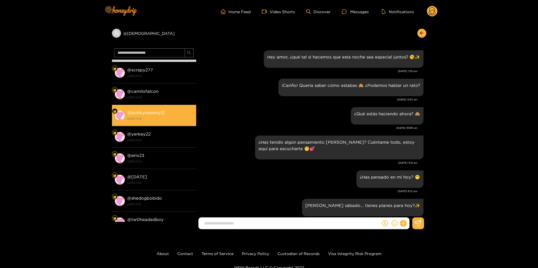
click at [152, 115] on div "@ bobbysweeny12 6 March 2024 13:05" at bounding box center [160, 115] width 66 height 13
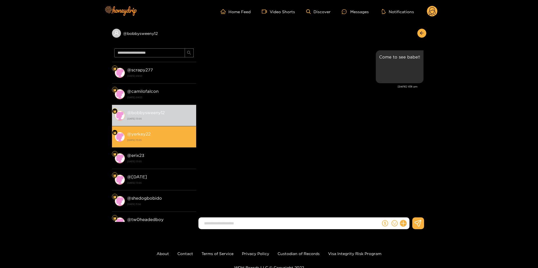
click at [145, 140] on strong "6 March 2024 13:05" at bounding box center [160, 139] width 66 height 5
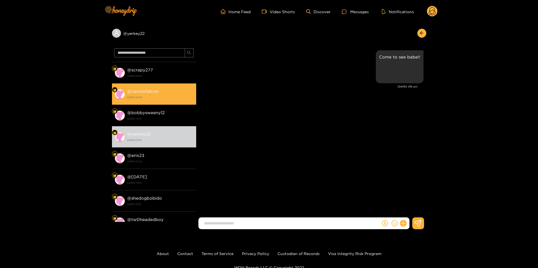
click at [155, 93] on strong "@ camilofalcon" at bounding box center [142, 91] width 31 height 5
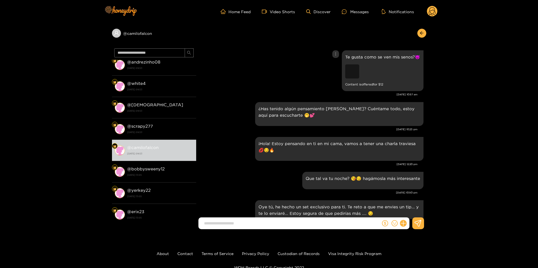
click at [348, 74] on div "Preview" at bounding box center [352, 71] width 14 height 14
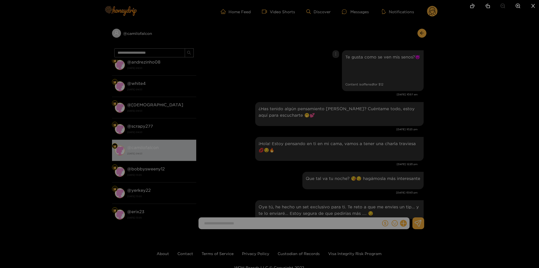
click at [462, 104] on div at bounding box center [269, 134] width 539 height 268
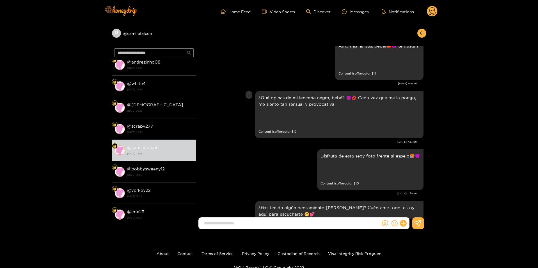
scroll to position [168, 0]
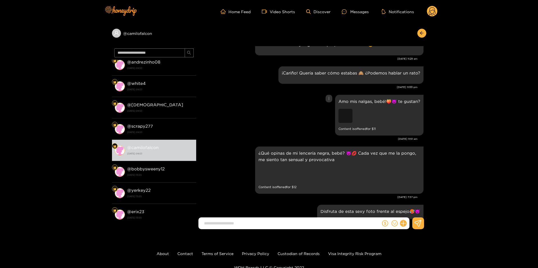
click at [344, 110] on div "Preview" at bounding box center [346, 116] width 14 height 14
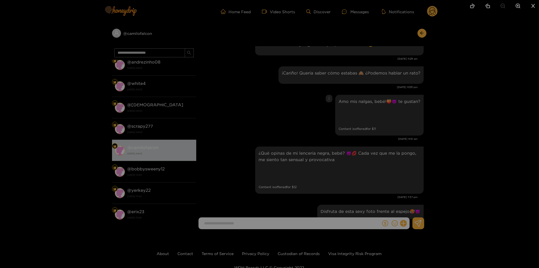
click at [453, 123] on div at bounding box center [269, 134] width 539 height 268
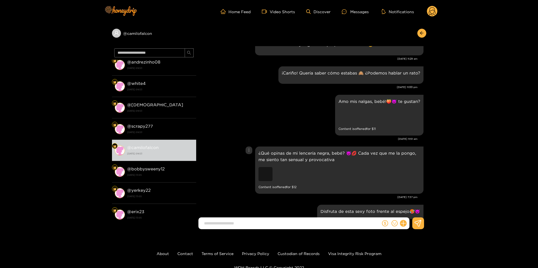
click at [261, 176] on div "Preview" at bounding box center [266, 174] width 14 height 14
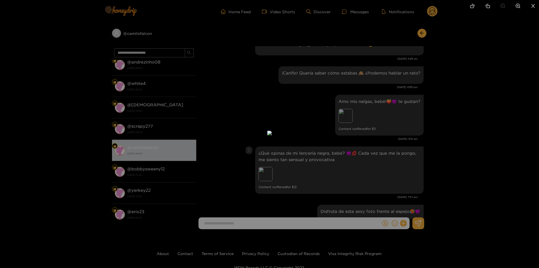
click at [463, 147] on div at bounding box center [269, 134] width 539 height 268
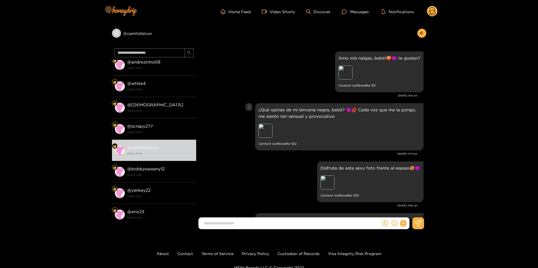
scroll to position [281, 0]
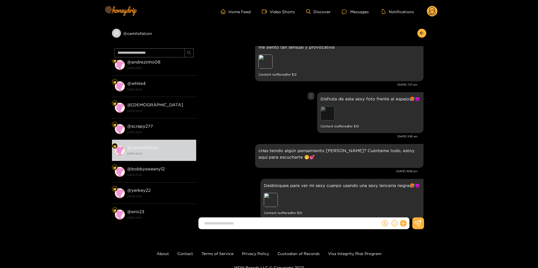
click at [328, 119] on div "Preview" at bounding box center [328, 113] width 14 height 14
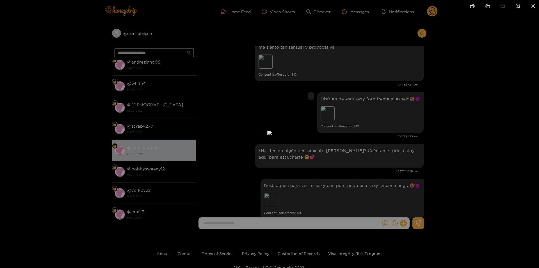
click at [389, 142] on div at bounding box center [269, 134] width 539 height 268
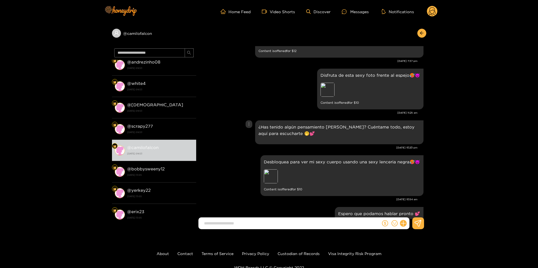
scroll to position [421, 0]
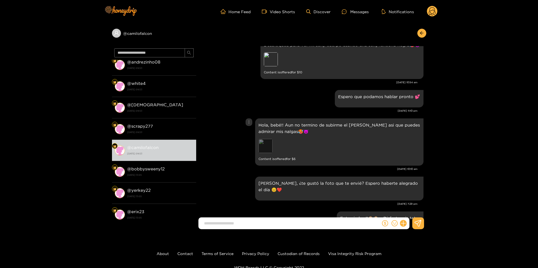
click at [266, 143] on div "Preview" at bounding box center [266, 146] width 14 height 14
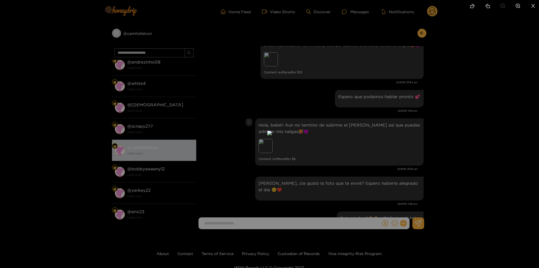
click at [414, 139] on div at bounding box center [269, 134] width 539 height 268
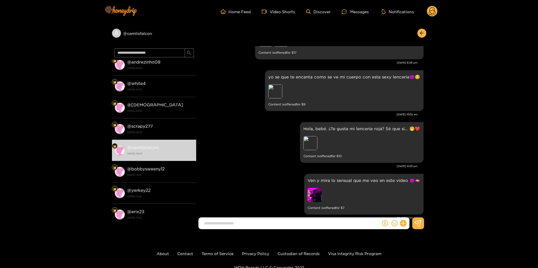
scroll to position [1992, 0]
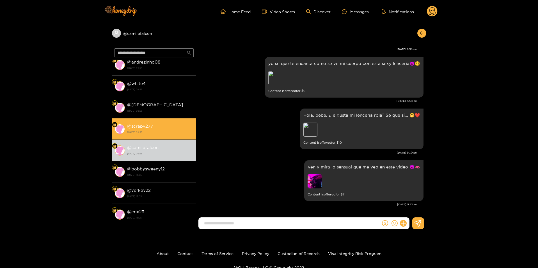
click at [147, 133] on strong "10 October 2024 09:53" at bounding box center [160, 131] width 66 height 5
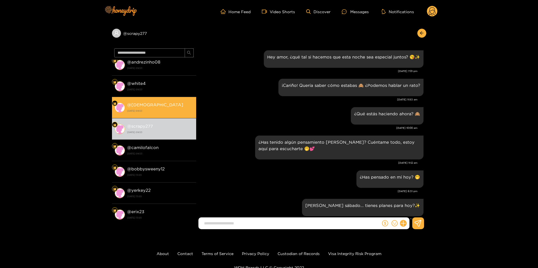
click at [146, 103] on strong "@ christianaleks" at bounding box center [155, 104] width 56 height 5
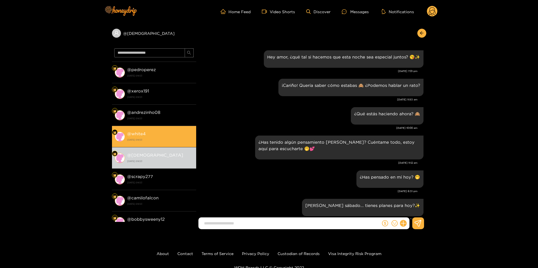
scroll to position [696, 0]
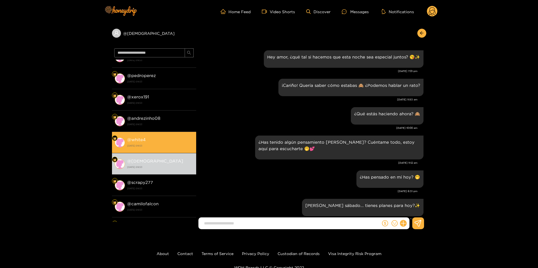
click at [157, 142] on div "@ white4 10 October 2024 09:53" at bounding box center [160, 142] width 66 height 13
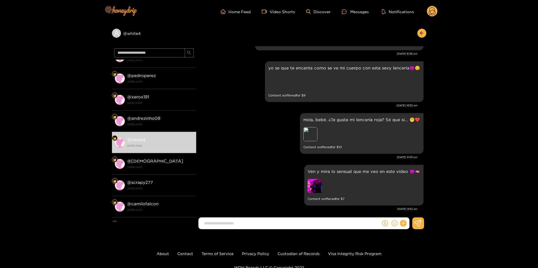
scroll to position [1048, 0]
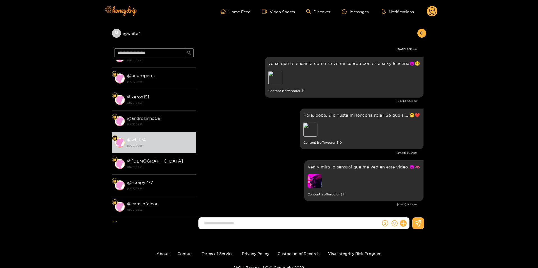
drag, startPoint x: 238, startPoint y: 159, endPoint x: 253, endPoint y: 260, distance: 101.7
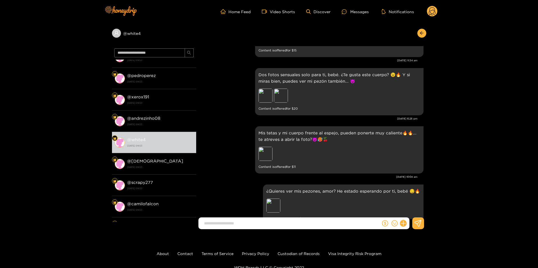
scroll to position [0, 0]
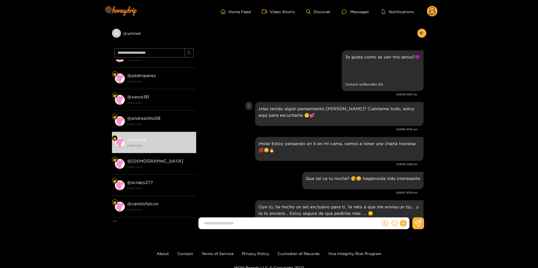
drag, startPoint x: 252, startPoint y: 186, endPoint x: 232, endPoint y: 102, distance: 86.2
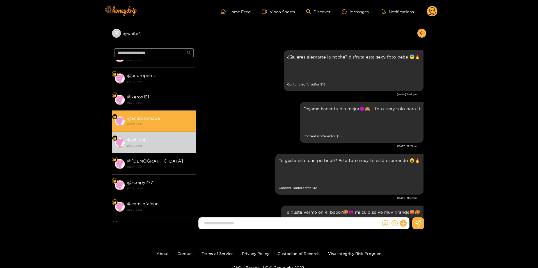
click at [147, 123] on strong "10 October 2024 09:53" at bounding box center [160, 124] width 66 height 5
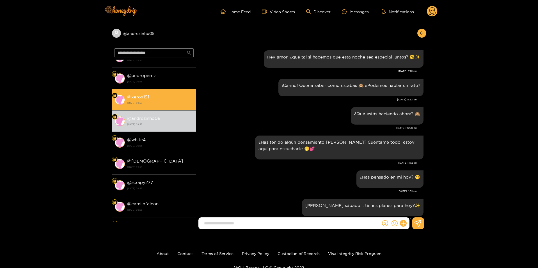
click at [139, 102] on strong "10 October 2024 09:53" at bounding box center [160, 102] width 66 height 5
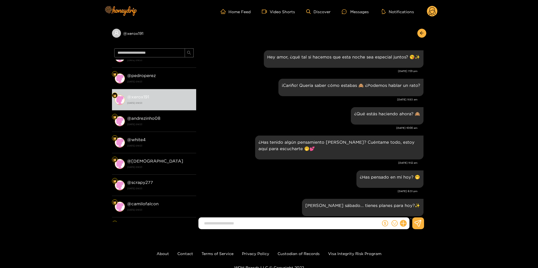
click at [432, 12] on circle at bounding box center [432, 11] width 11 height 11
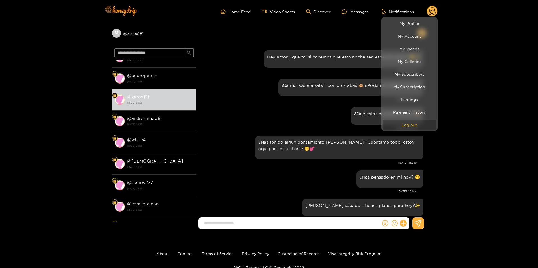
click at [409, 122] on button "Log out" at bounding box center [409, 125] width 53 height 10
